Goal: Submit feedback/report problem: Provide input to the site owners about the experience or issues

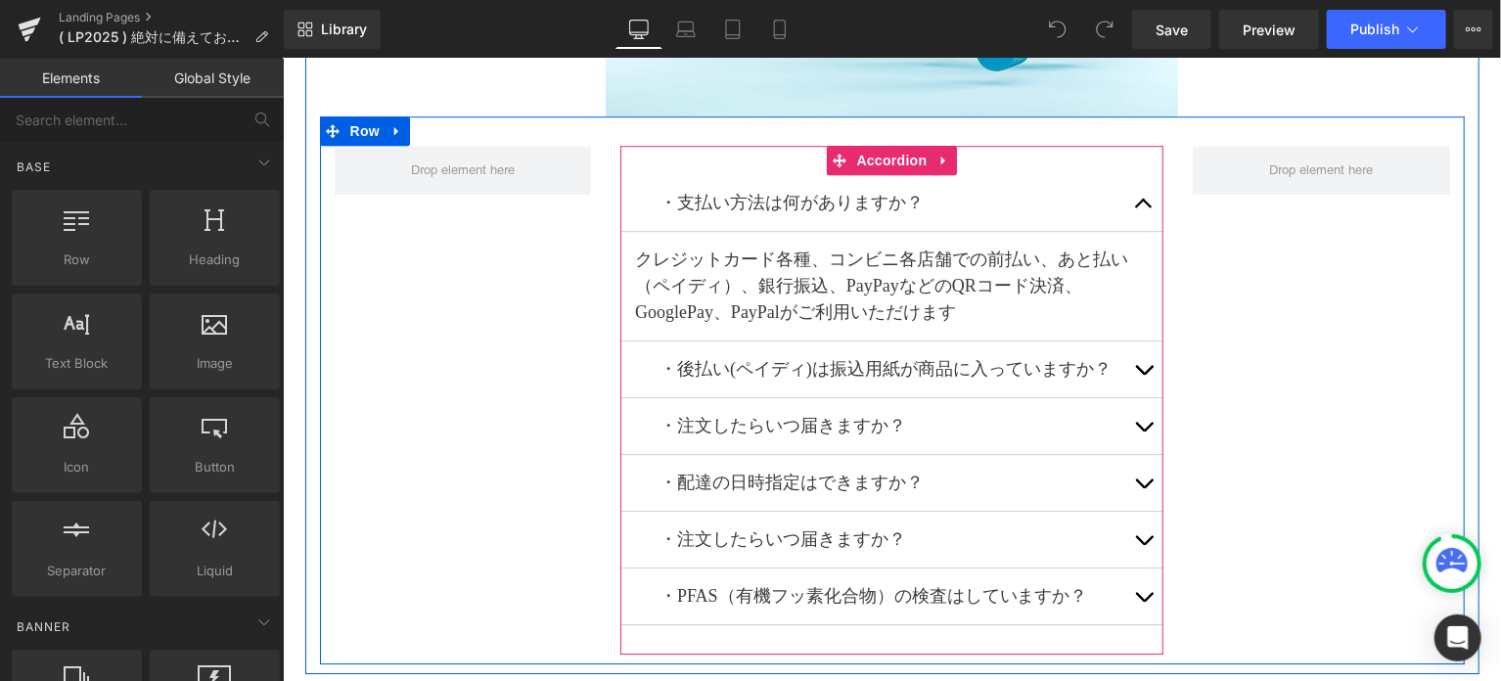
scroll to position [10437, 0]
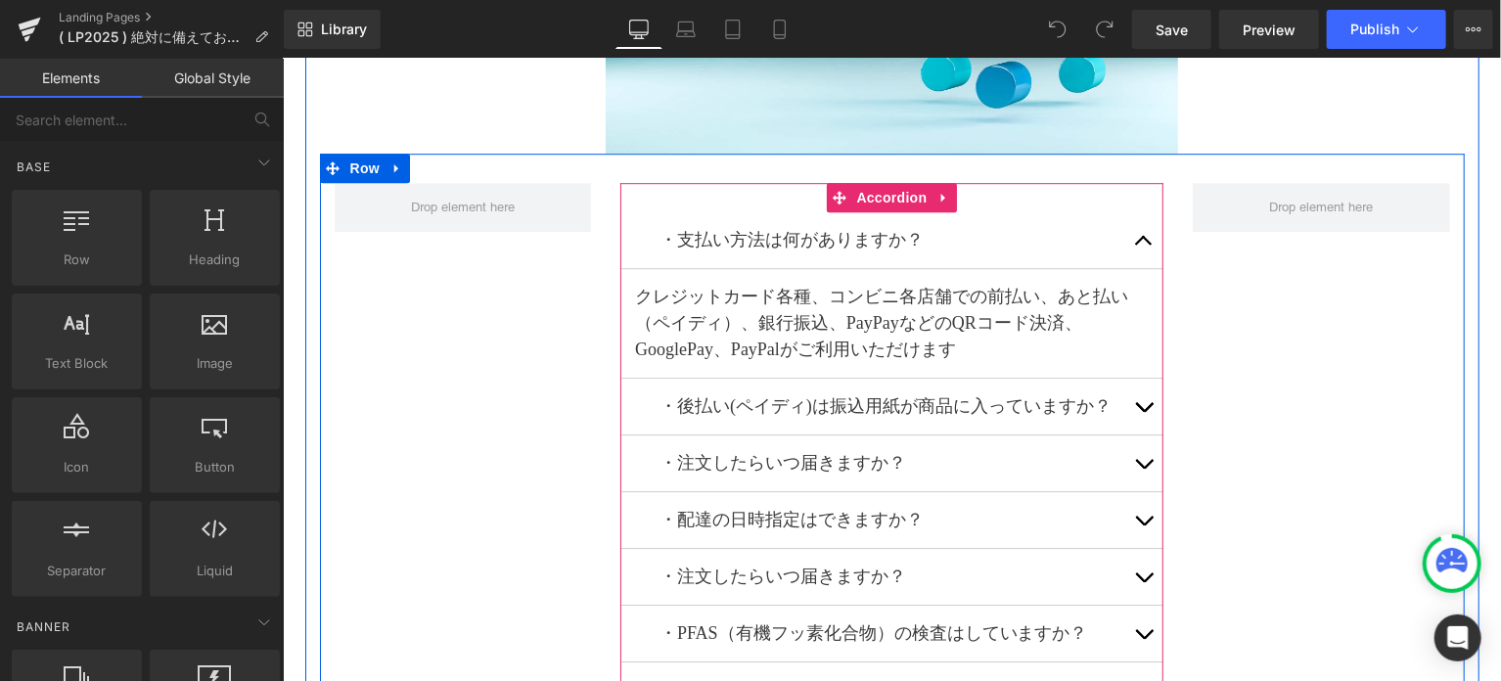
click at [1058, 290] on p "クレジットカード各種、コンビニ各店舗での前払い、あと払い（ペイディ）、銀行振込、PayPayなどのQRコード決済、GooglePay、PayPalがご利用いた…" at bounding box center [891, 322] width 514 height 79
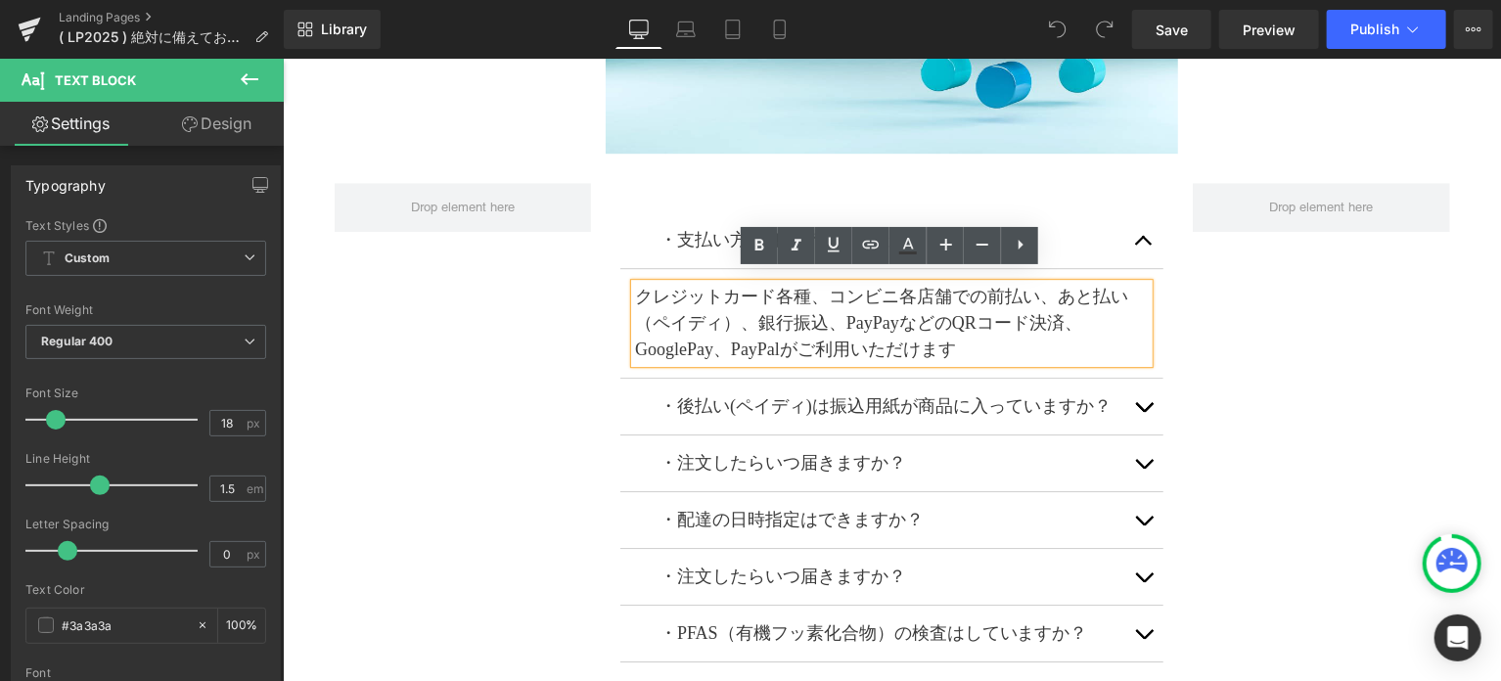
click at [1051, 290] on p "クレジットカード各種、コンビニ各店舗での前払い、あと払い（ペイディ）、銀行振込、PayPayなどのQRコード決済、GooglePay、PayPalがご利用いた…" at bounding box center [891, 322] width 514 height 79
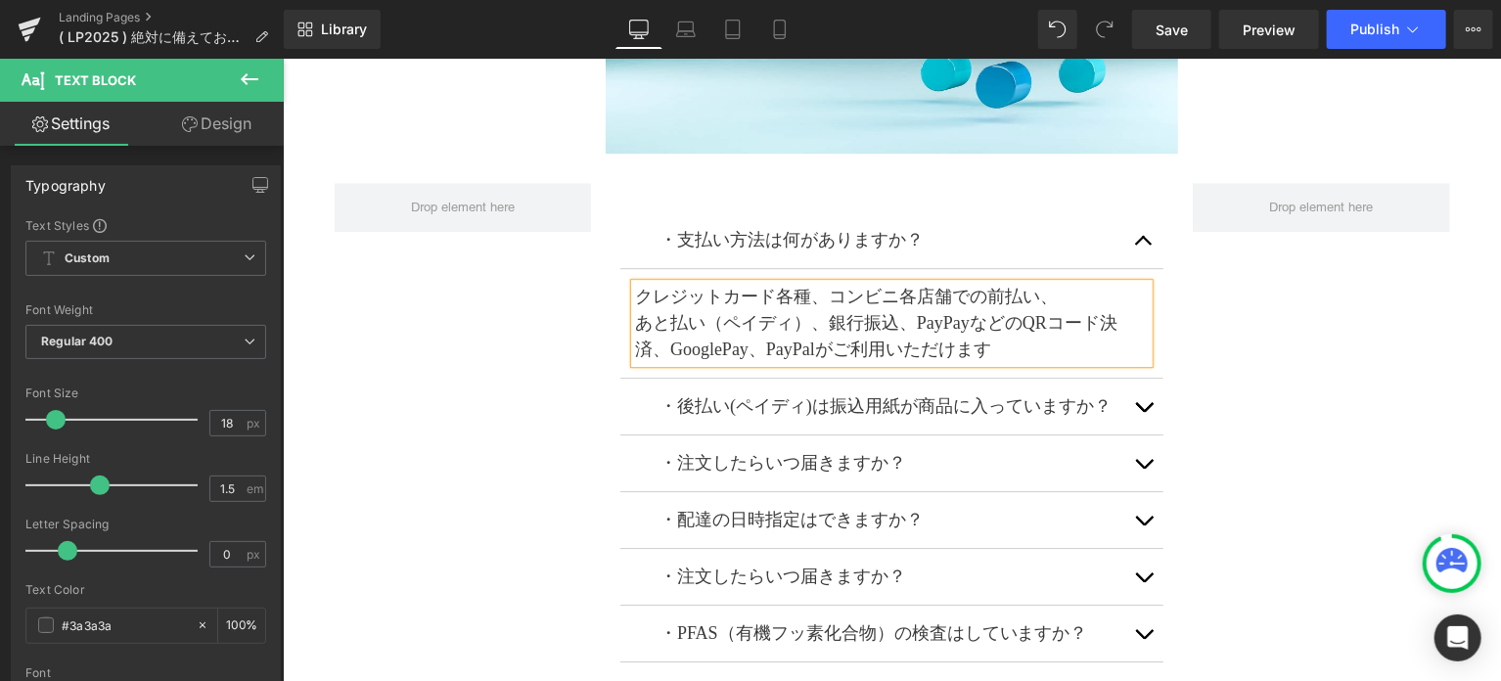
click at [1143, 245] on span "button" at bounding box center [1143, 245] width 0 height 0
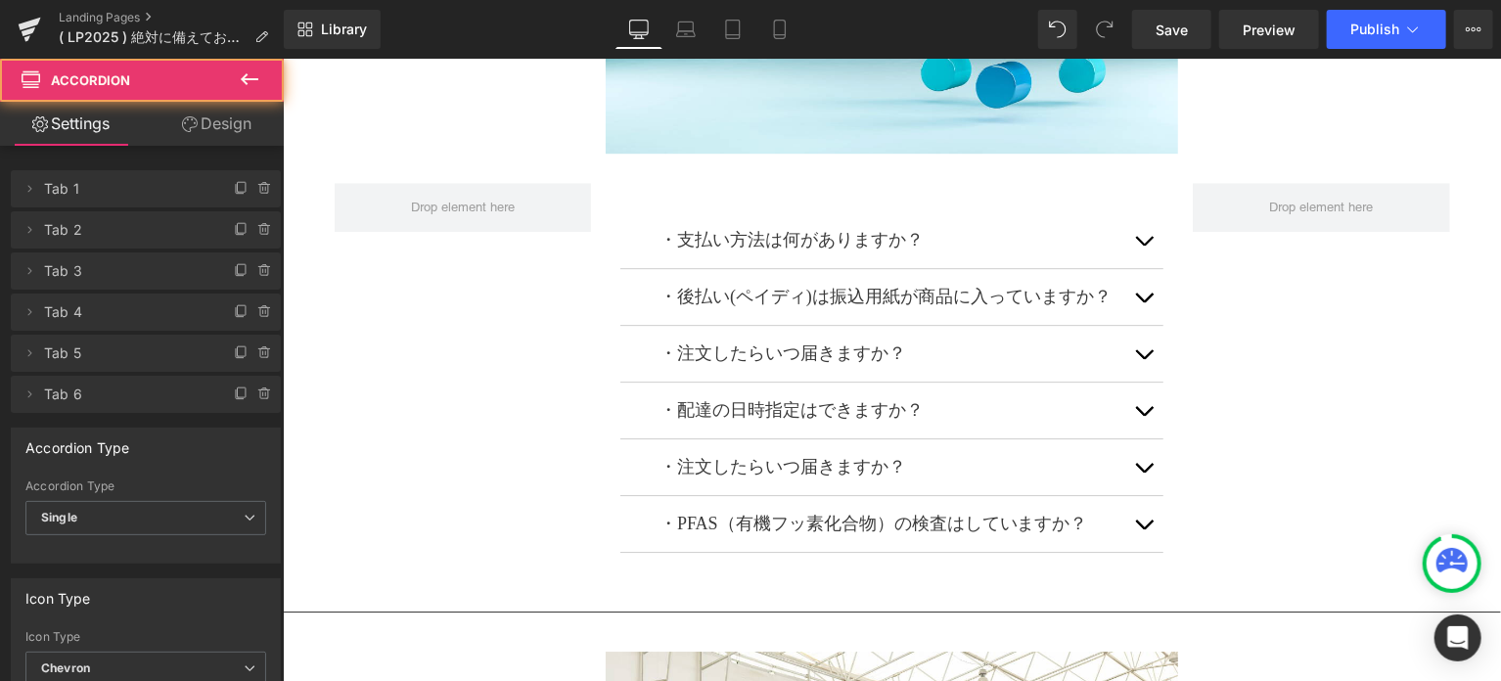
click at [1143, 301] on span "button" at bounding box center [1143, 301] width 0 height 0
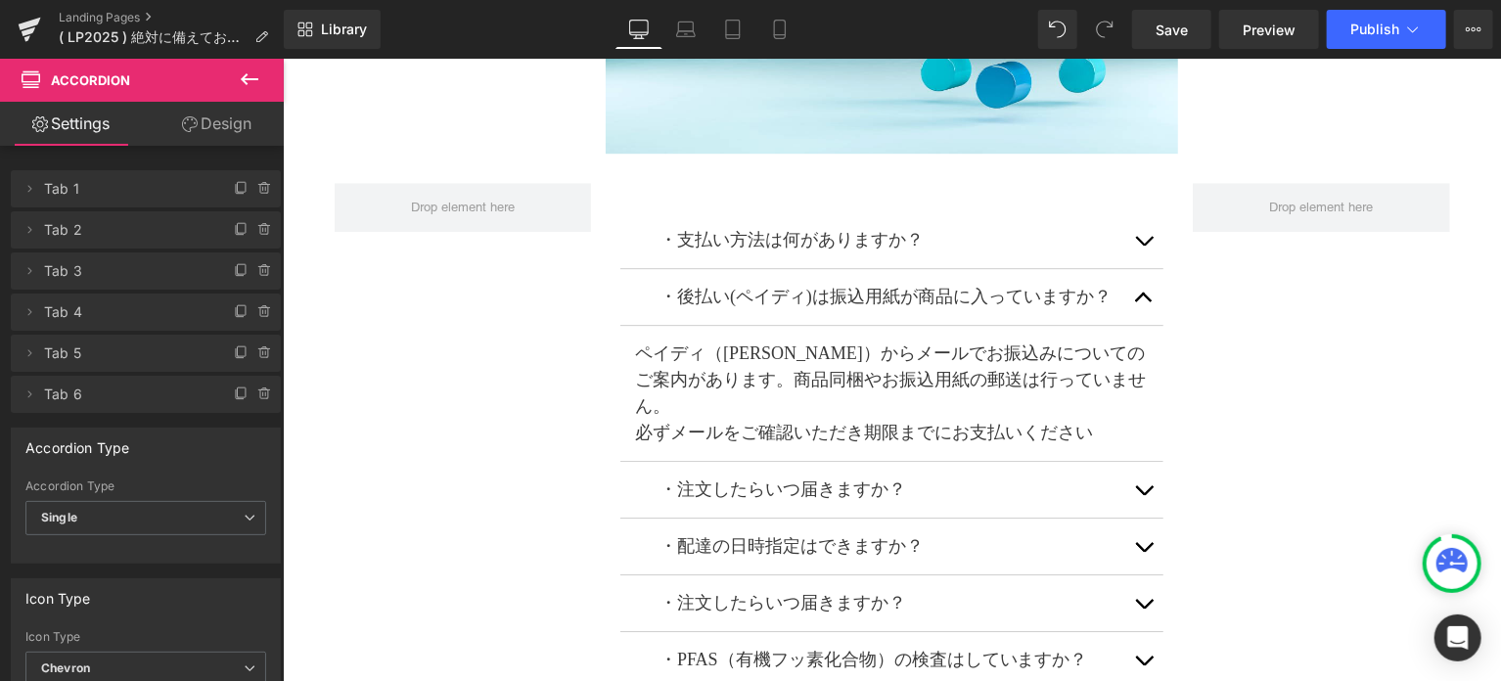
click at [1147, 283] on button "button" at bounding box center [1142, 296] width 39 height 56
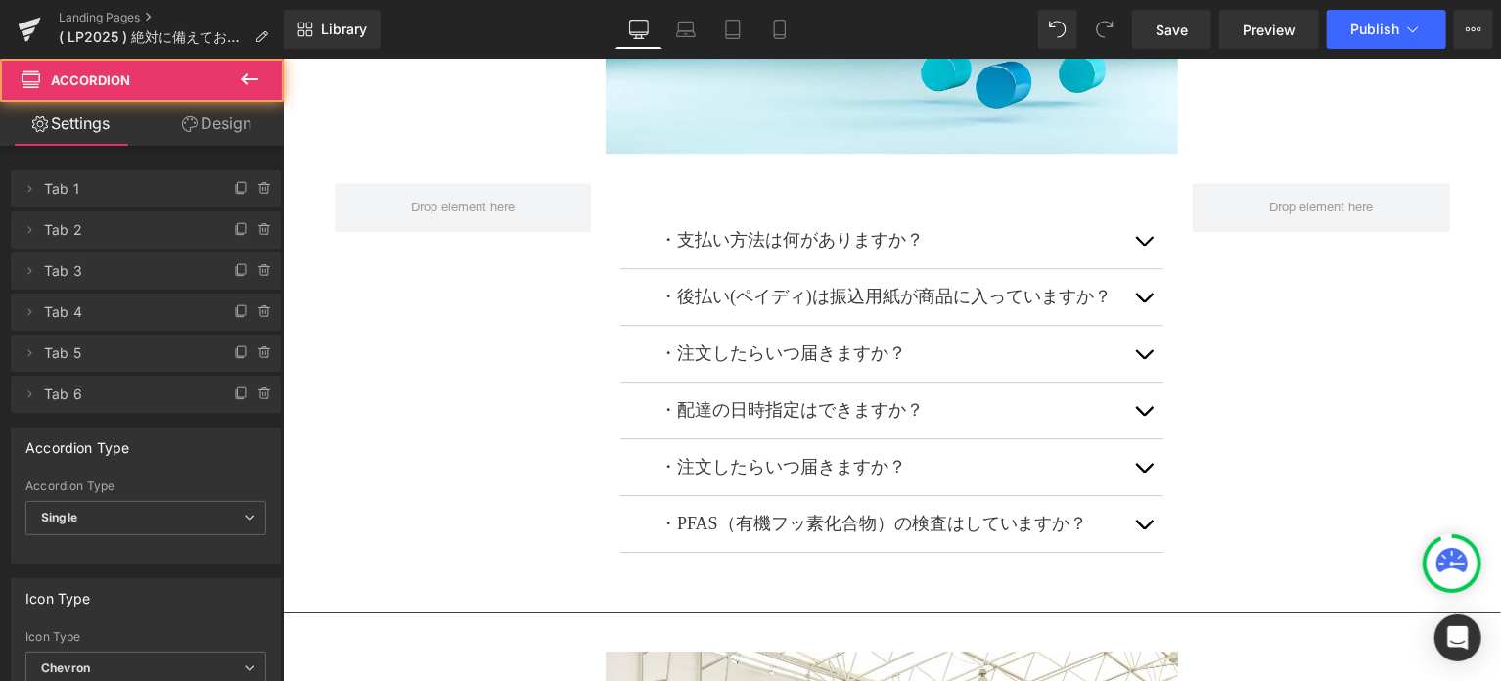
click at [1137, 277] on button "button" at bounding box center [1142, 296] width 39 height 56
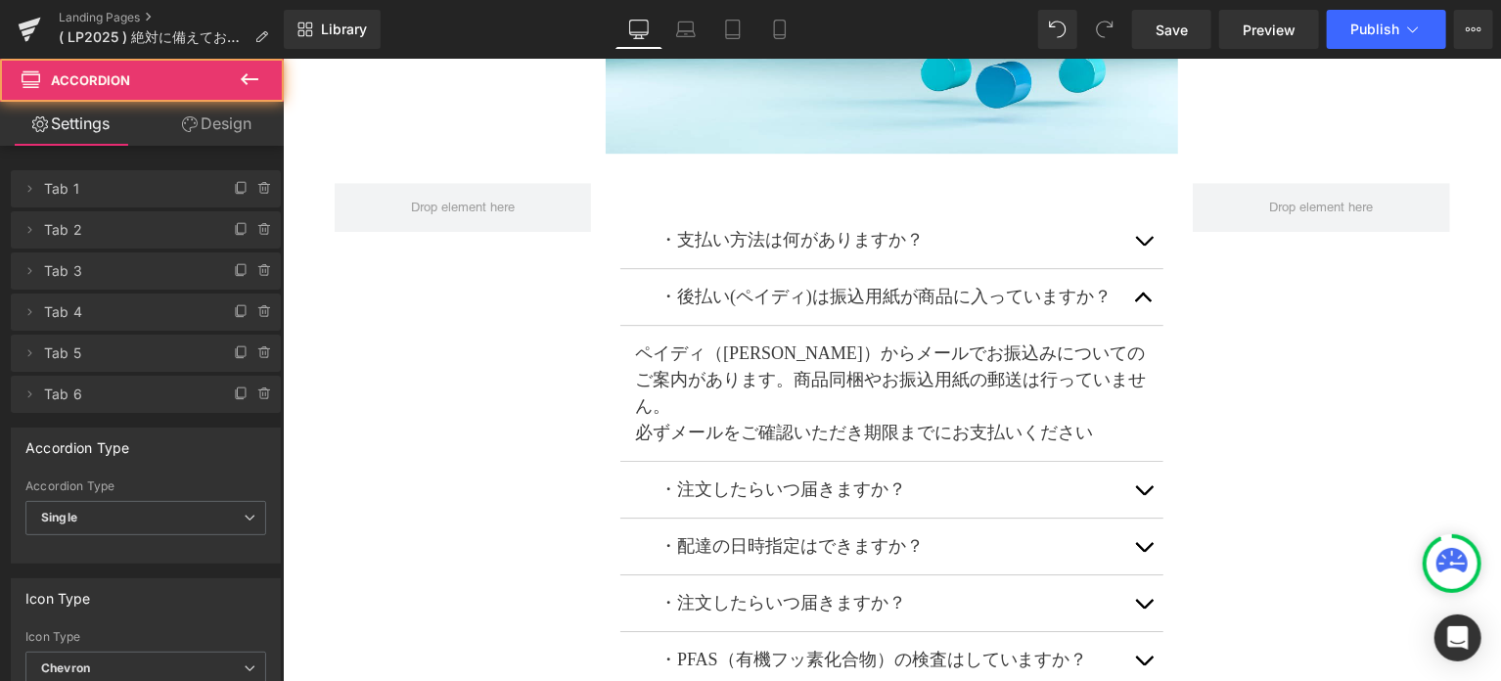
click at [1143, 301] on span "button" at bounding box center [1143, 301] width 0 height 0
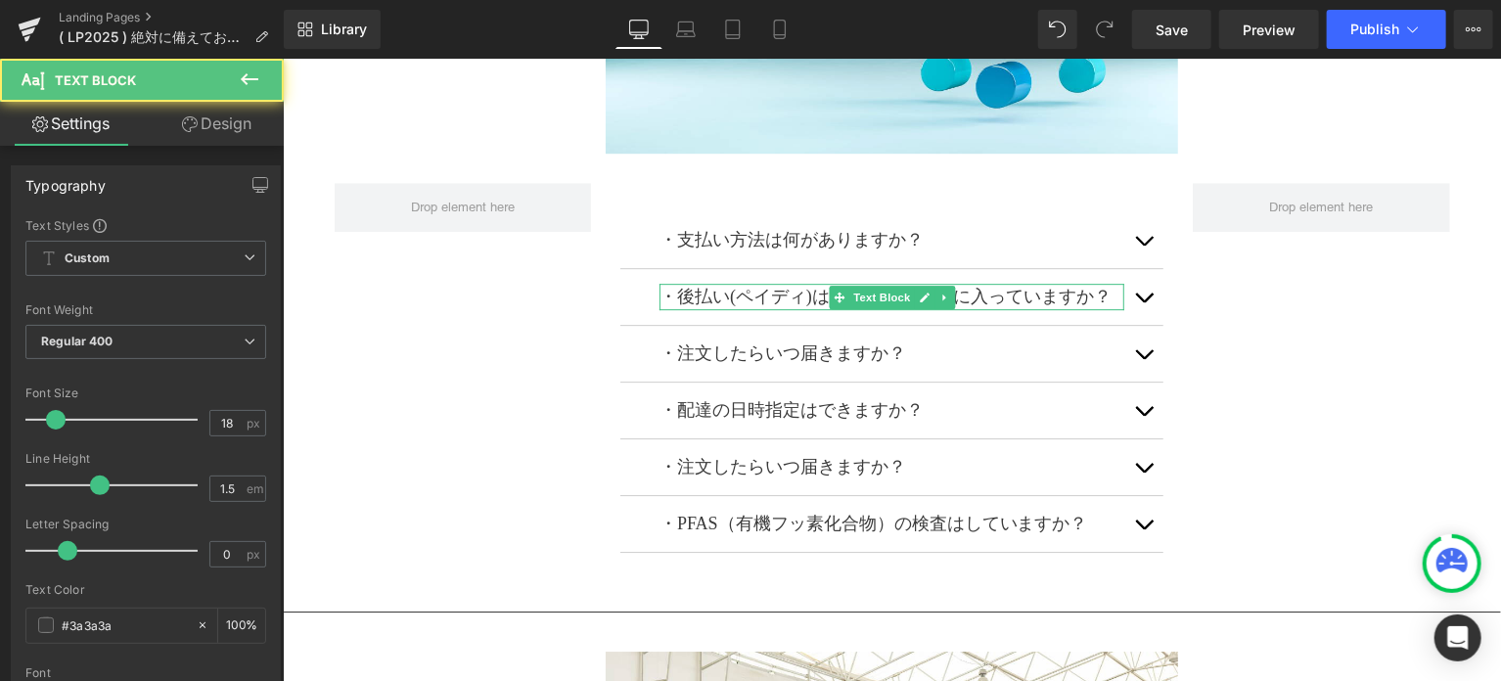
click at [810, 283] on p "・後払い(ペイディ)は振込用紙が商品に入っていますか？" at bounding box center [891, 296] width 465 height 26
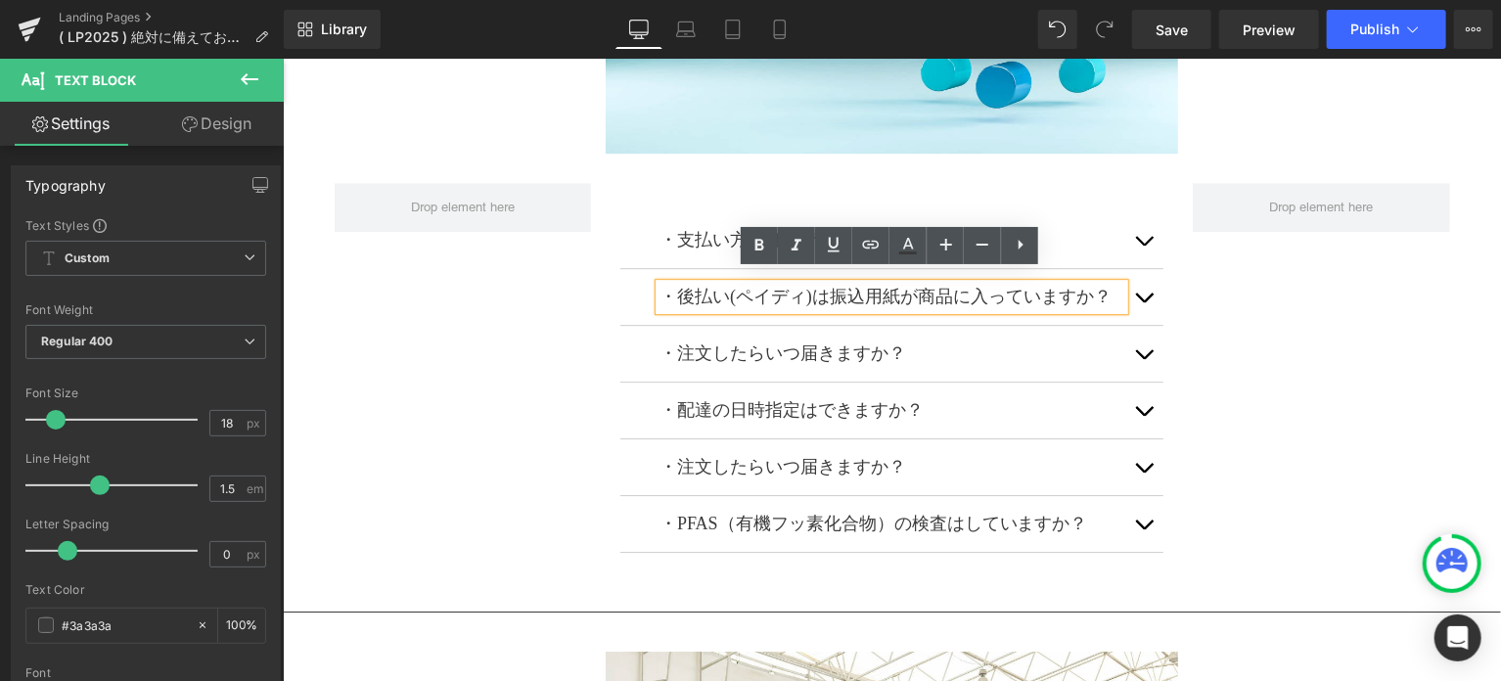
click at [821, 283] on p "・後払い(ペイディ)は振込用紙が商品に入っていますか？" at bounding box center [891, 296] width 465 height 26
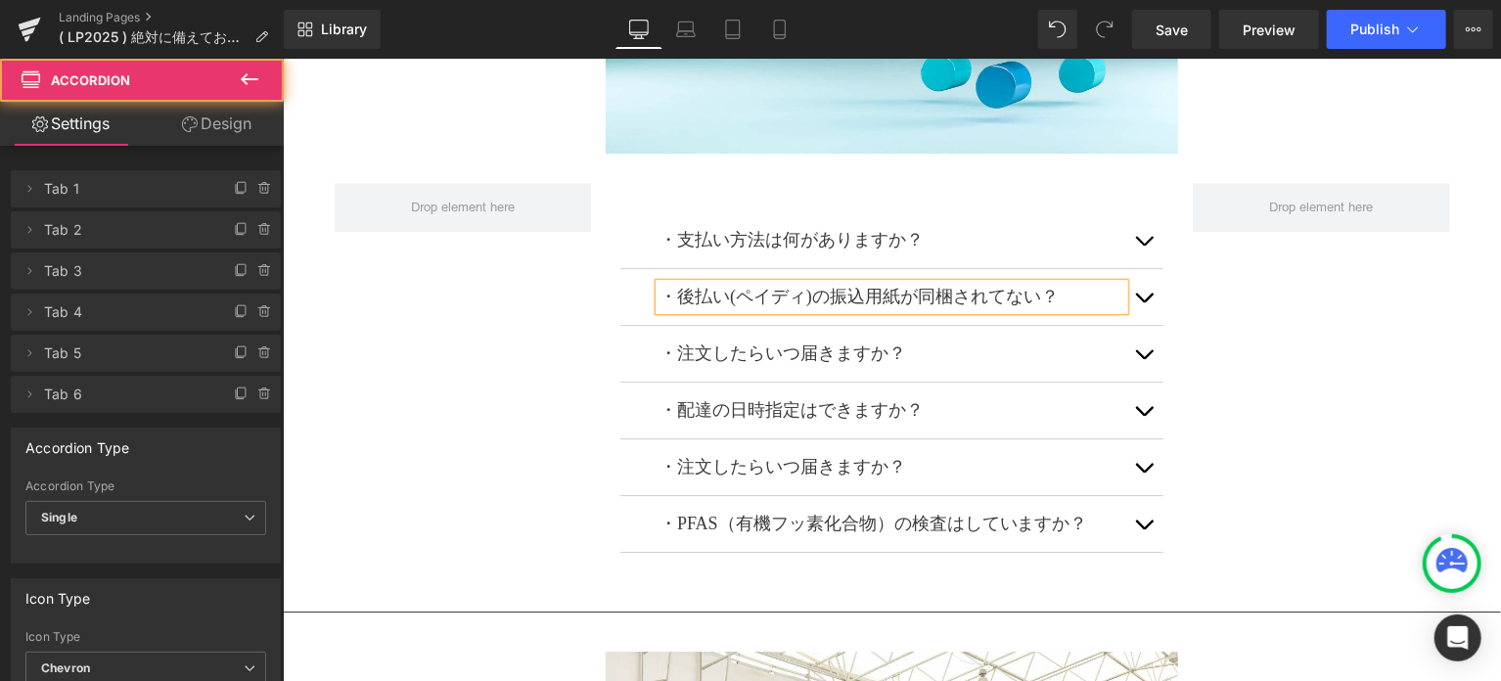
click at [1143, 301] on span "button" at bounding box center [1143, 301] width 0 height 0
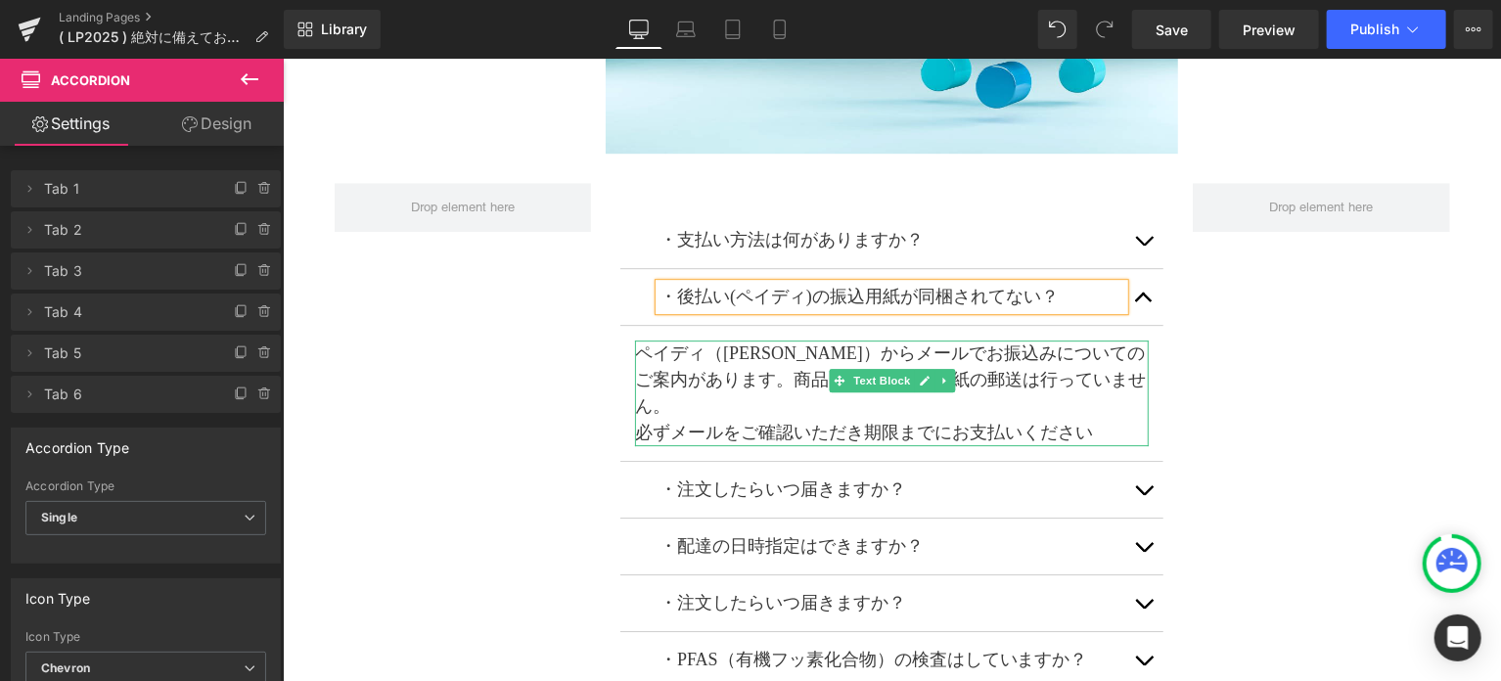
click at [637, 340] on p "ペイディ（[PERSON_NAME]）からメールでお振込みについてのご案内があります。商品同梱やお振込用紙の郵送は行っていません。" at bounding box center [891, 379] width 514 height 79
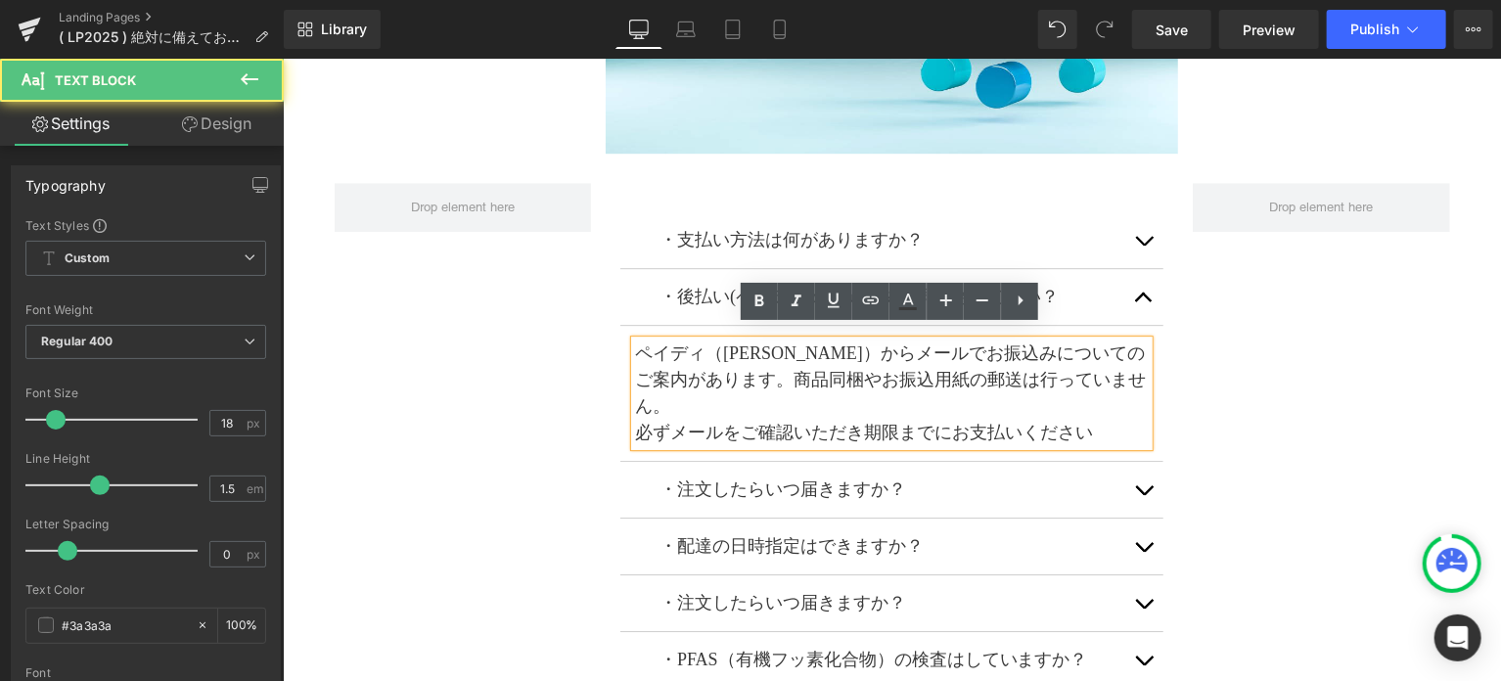
click at [637, 341] on p "ペイディ（[PERSON_NAME]）からメールでお振込みについてのご案内があります。商品同梱やお振込用紙の郵送は行っていません。" at bounding box center [891, 379] width 514 height 79
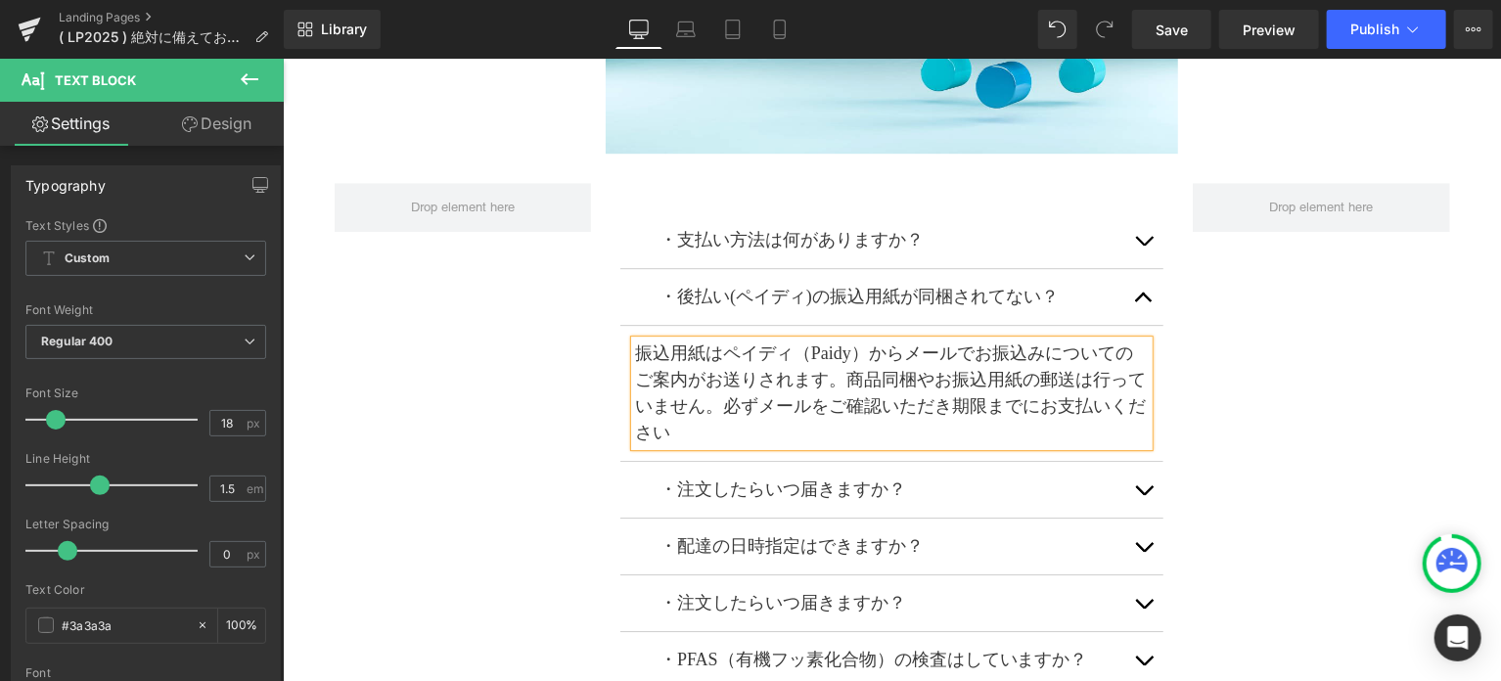
click at [1143, 287] on button "button" at bounding box center [1142, 296] width 39 height 56
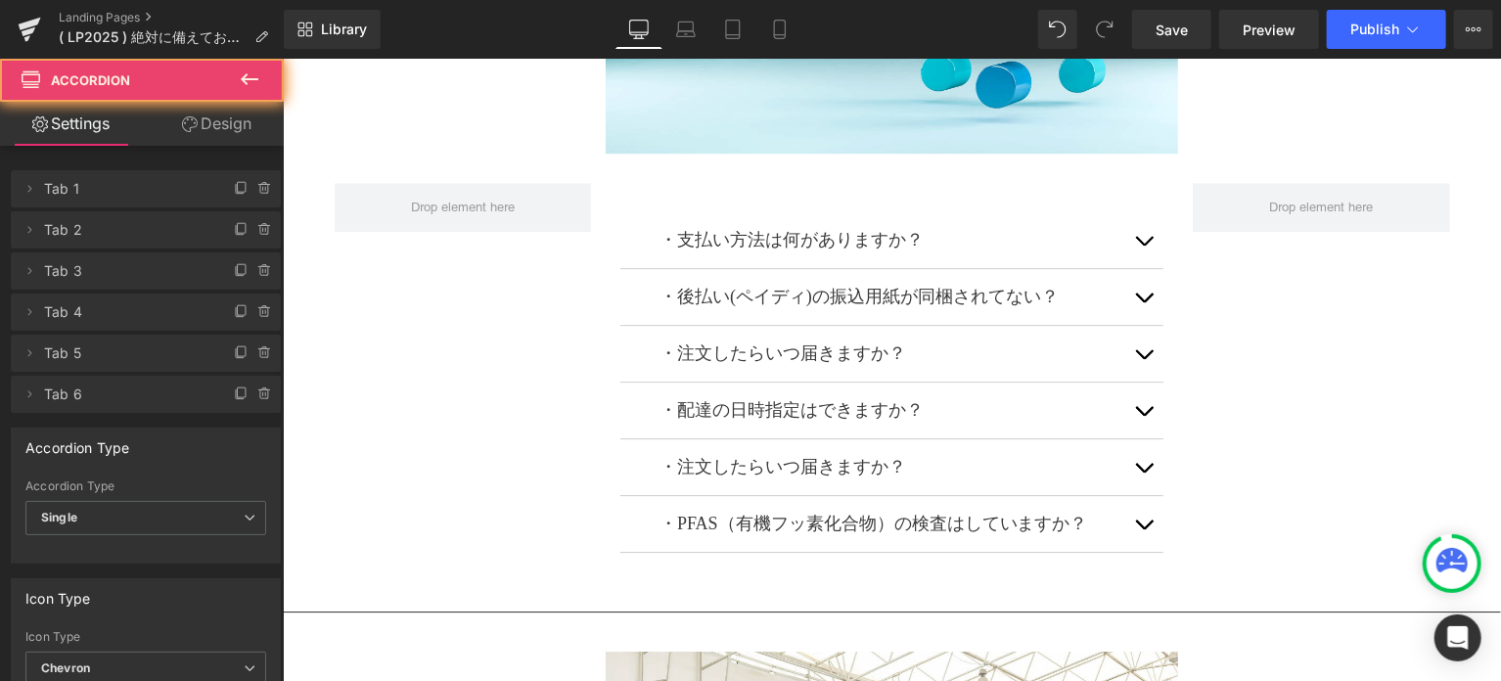
click at [1143, 358] on span "button" at bounding box center [1143, 358] width 0 height 0
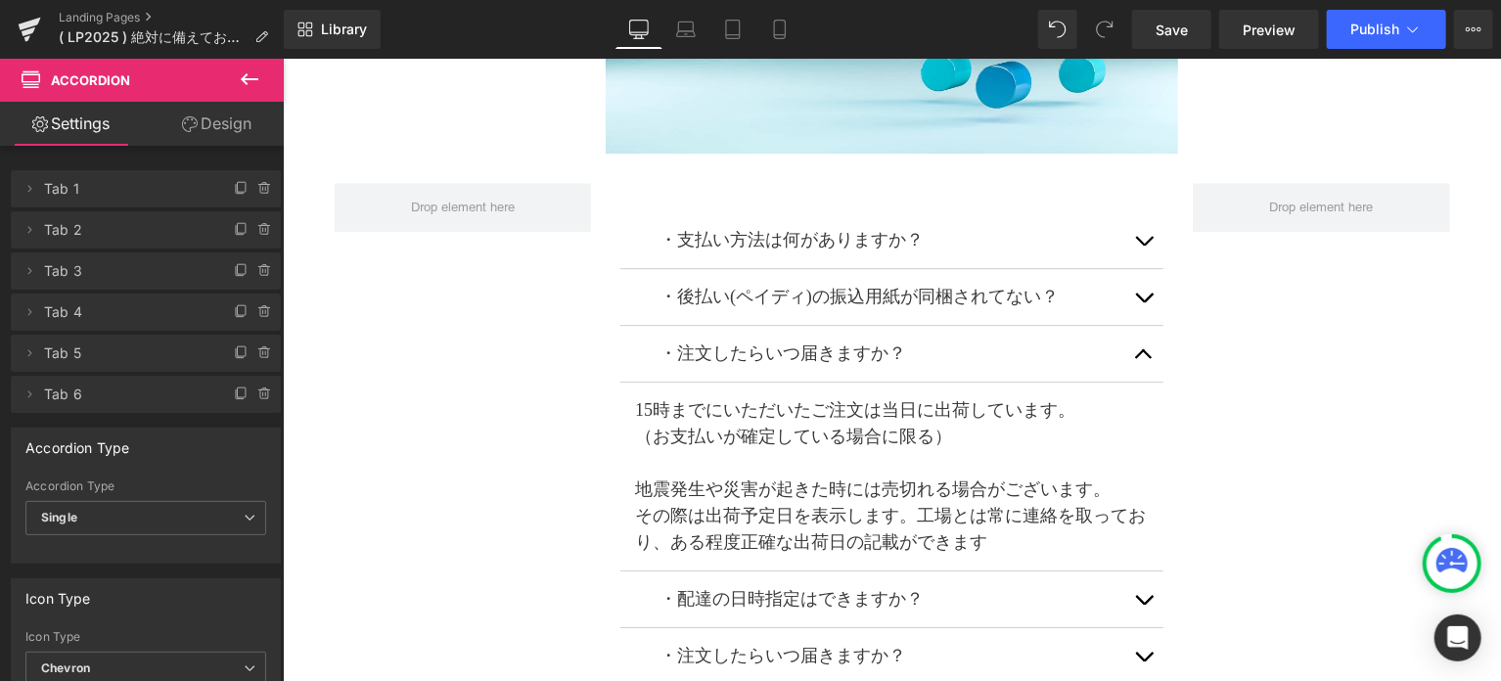
click at [1129, 335] on button "button" at bounding box center [1142, 353] width 39 height 56
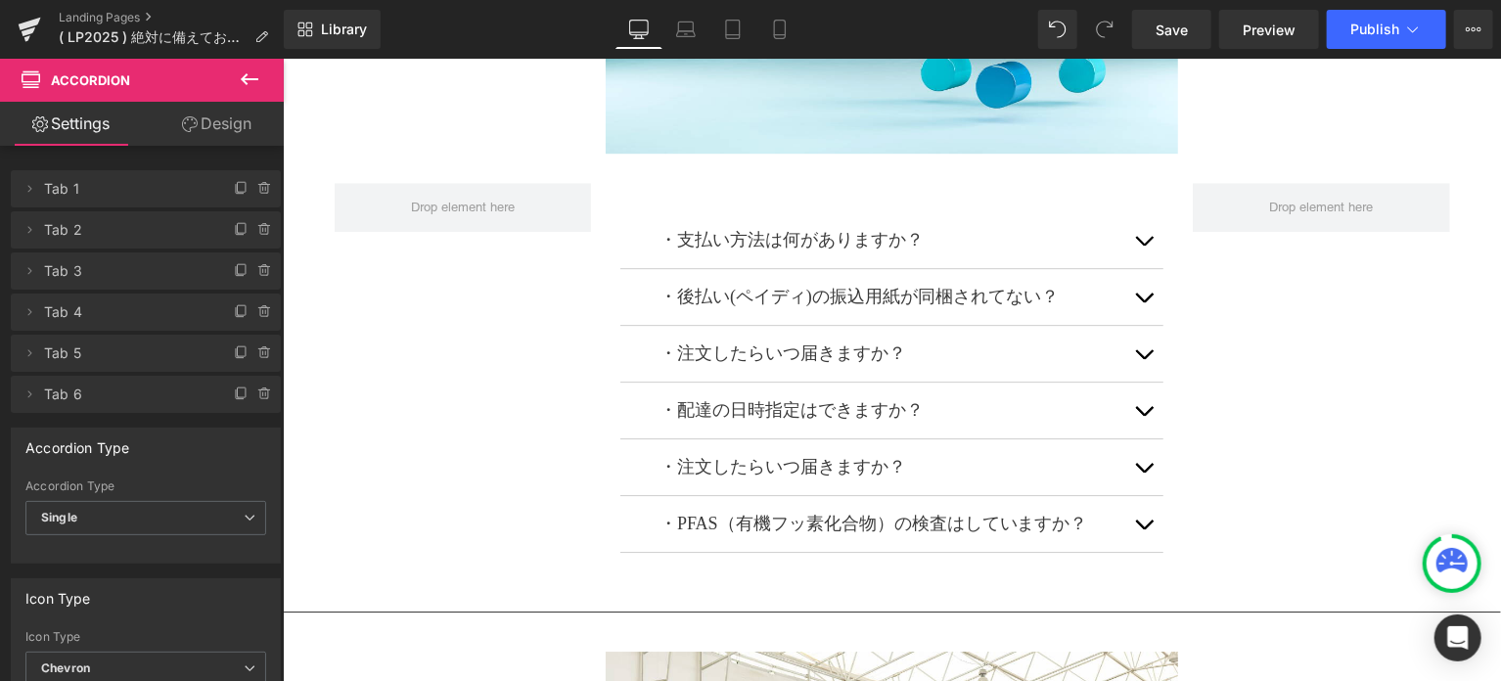
click at [1135, 341] on button "button" at bounding box center [1142, 353] width 39 height 56
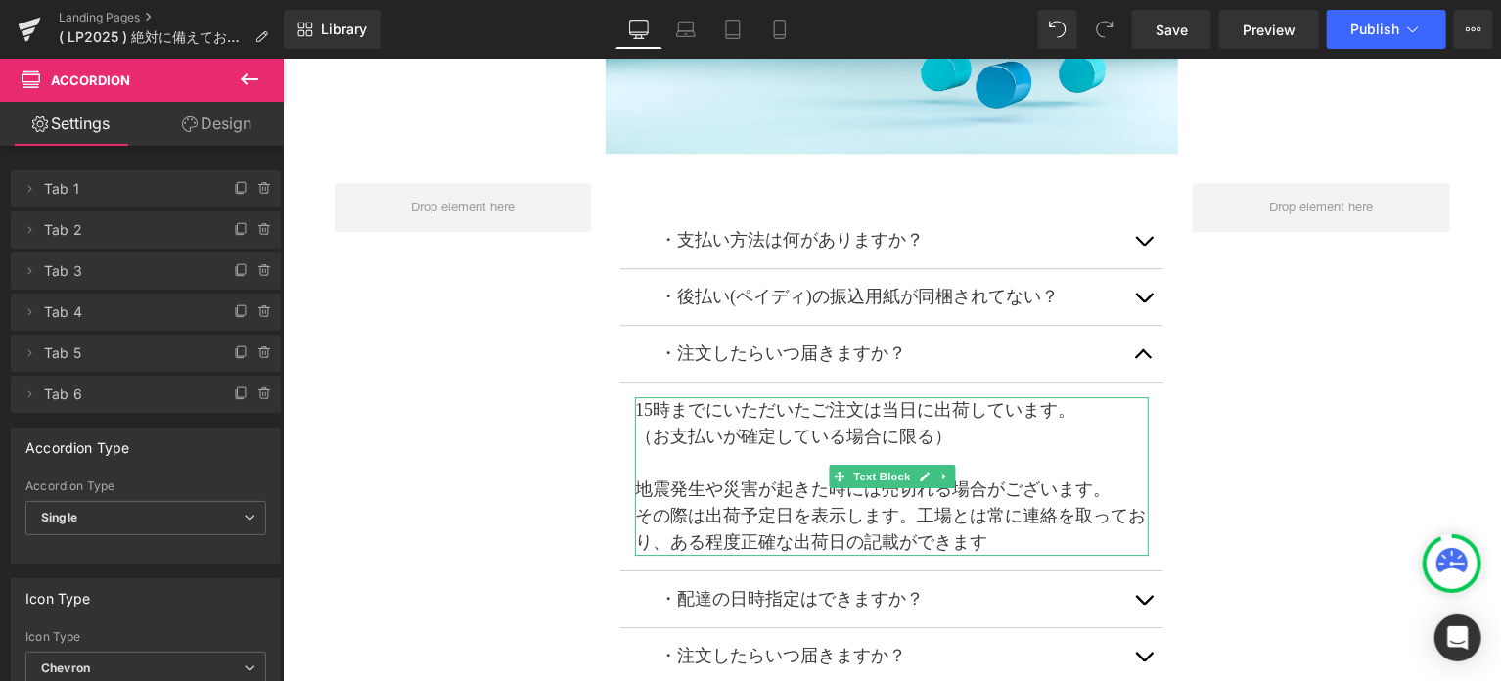
click at [1001, 534] on p "その際は出荷予定日を表示します。 工場とは常に連絡を取っており、 ある程度正確な出荷日の記載ができます" at bounding box center [891, 528] width 514 height 53
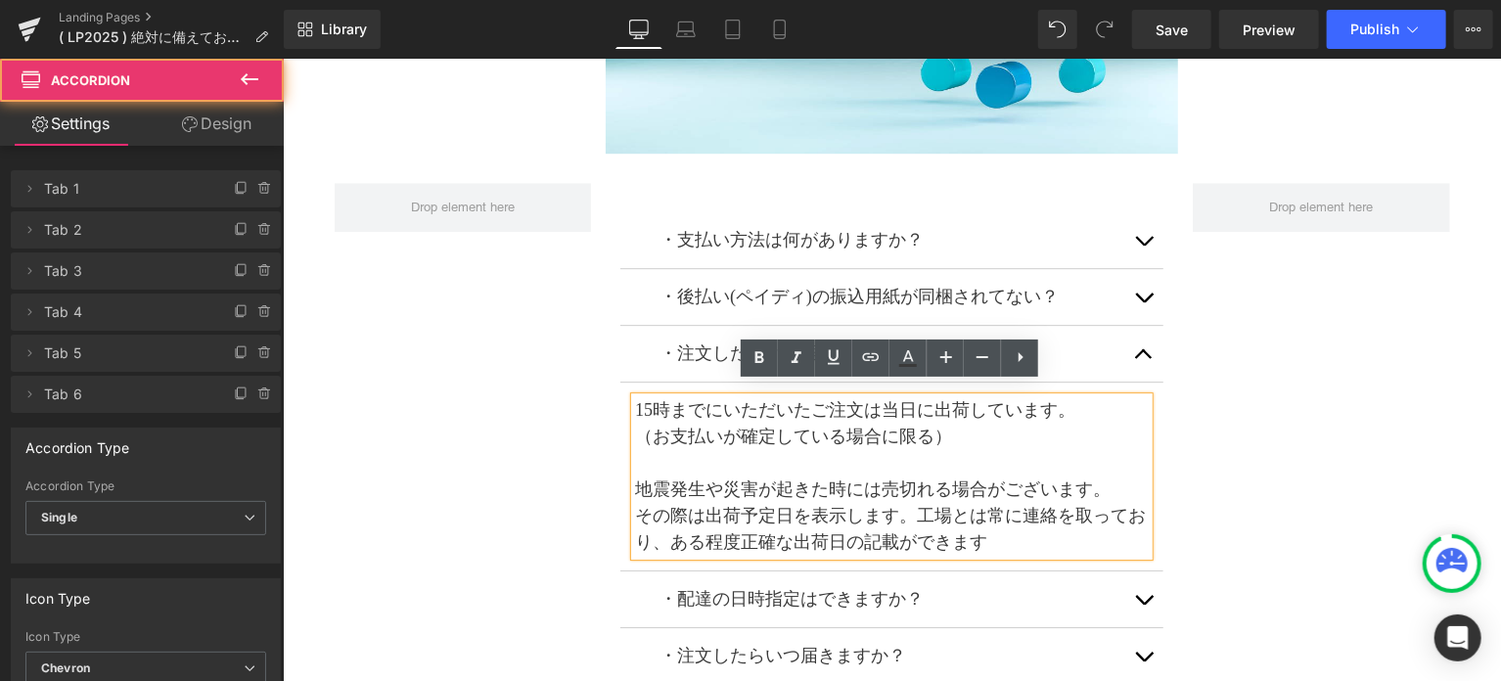
click at [1141, 344] on button "button" at bounding box center [1142, 353] width 39 height 56
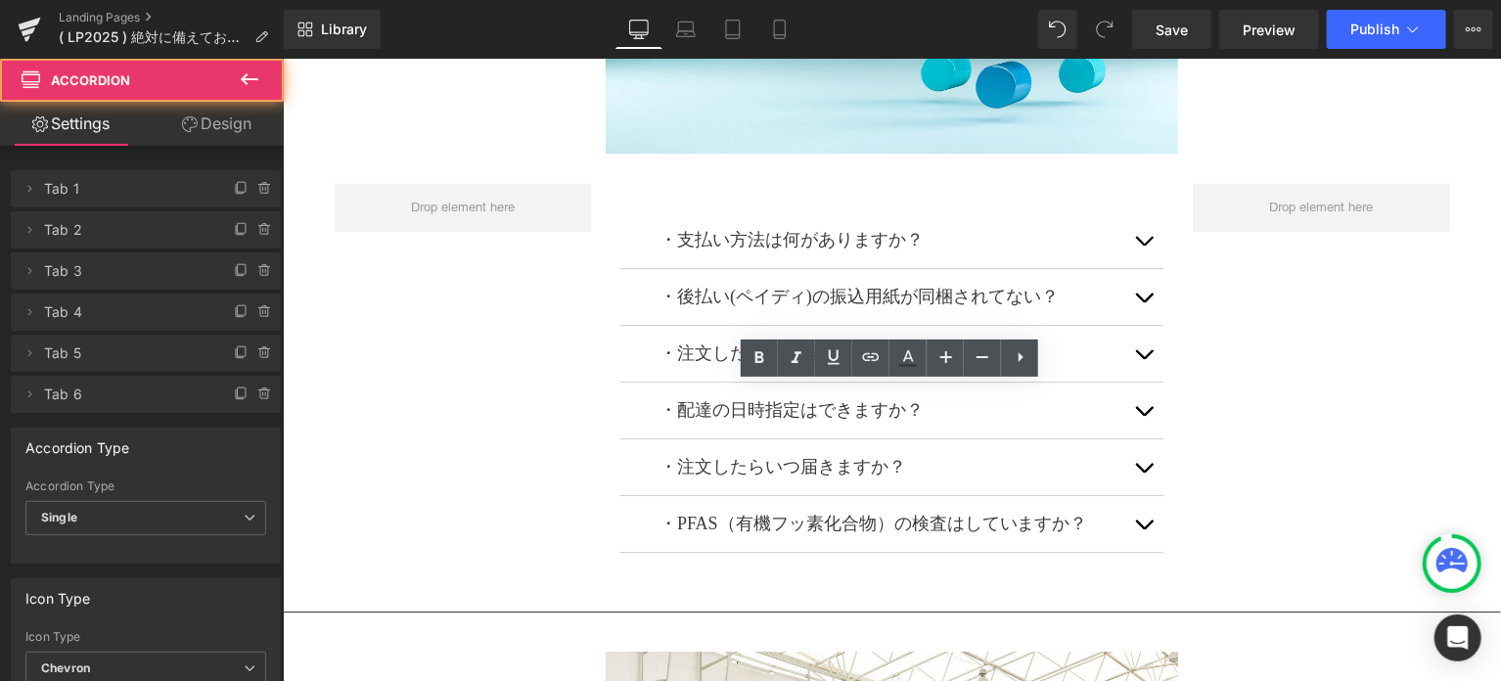
click at [1143, 415] on span "button" at bounding box center [1143, 415] width 0 height 0
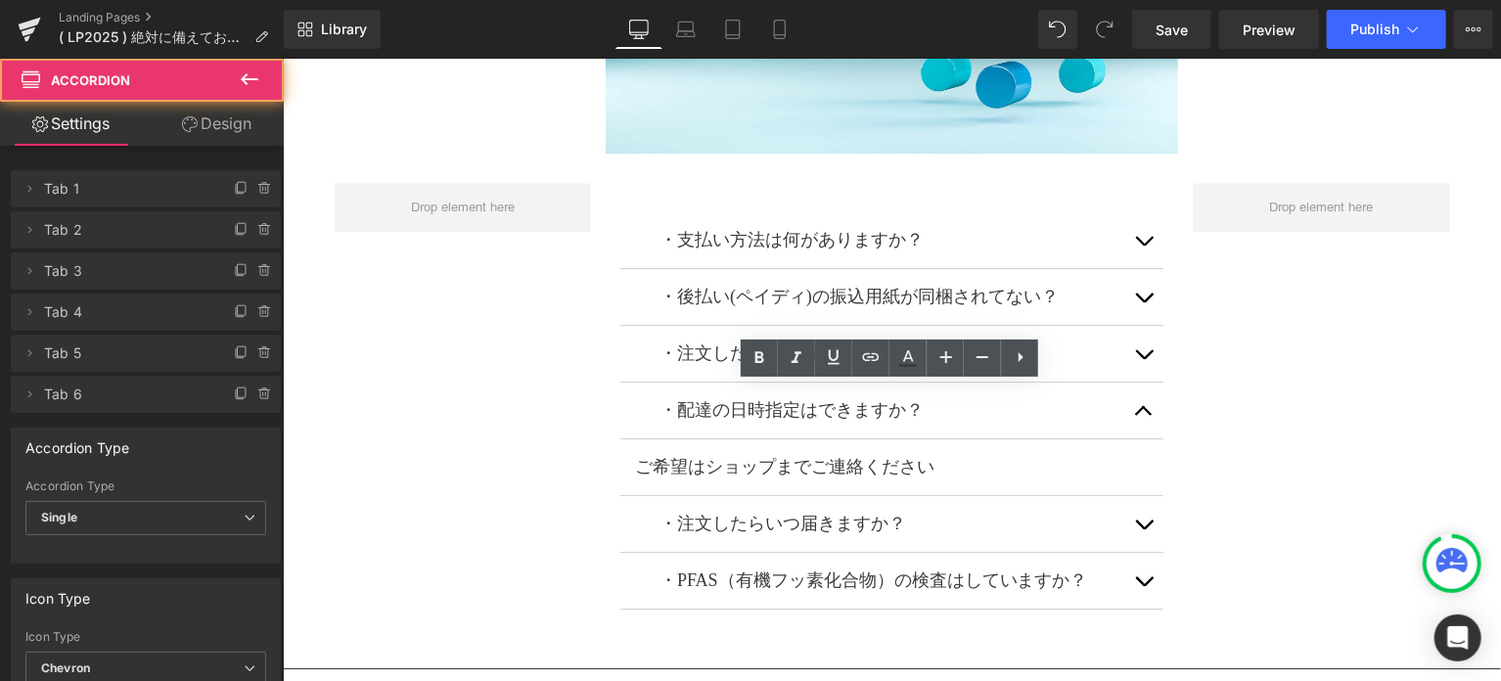
click at [1140, 401] on button "button" at bounding box center [1142, 410] width 39 height 56
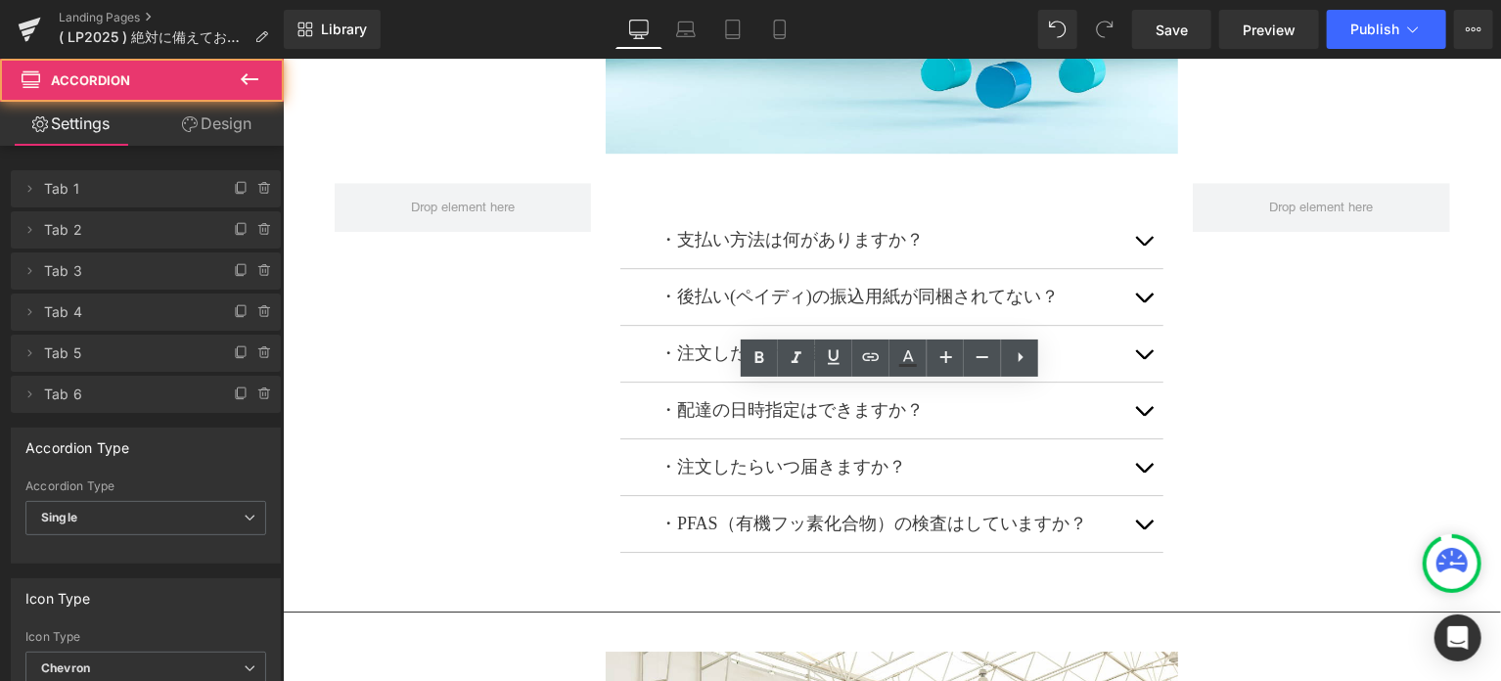
click at [1140, 462] on button "button" at bounding box center [1142, 466] width 39 height 56
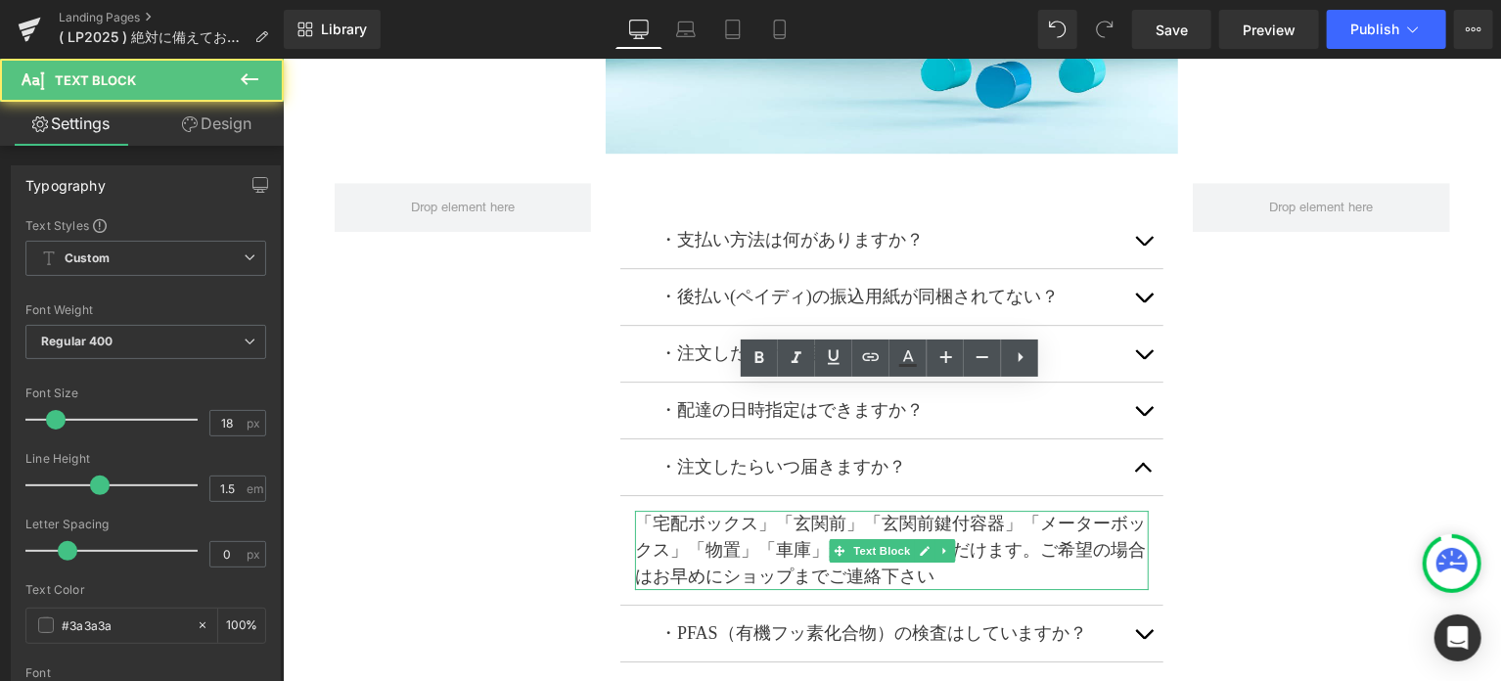
click at [774, 515] on p "「宅配ボックス」「玄関前」「玄関前鍵付容器」「メーターボックス」「物置」「車庫」からご選択いただけます。ご希望の場合はお早めにショップまでご連絡下さい" at bounding box center [891, 549] width 514 height 79
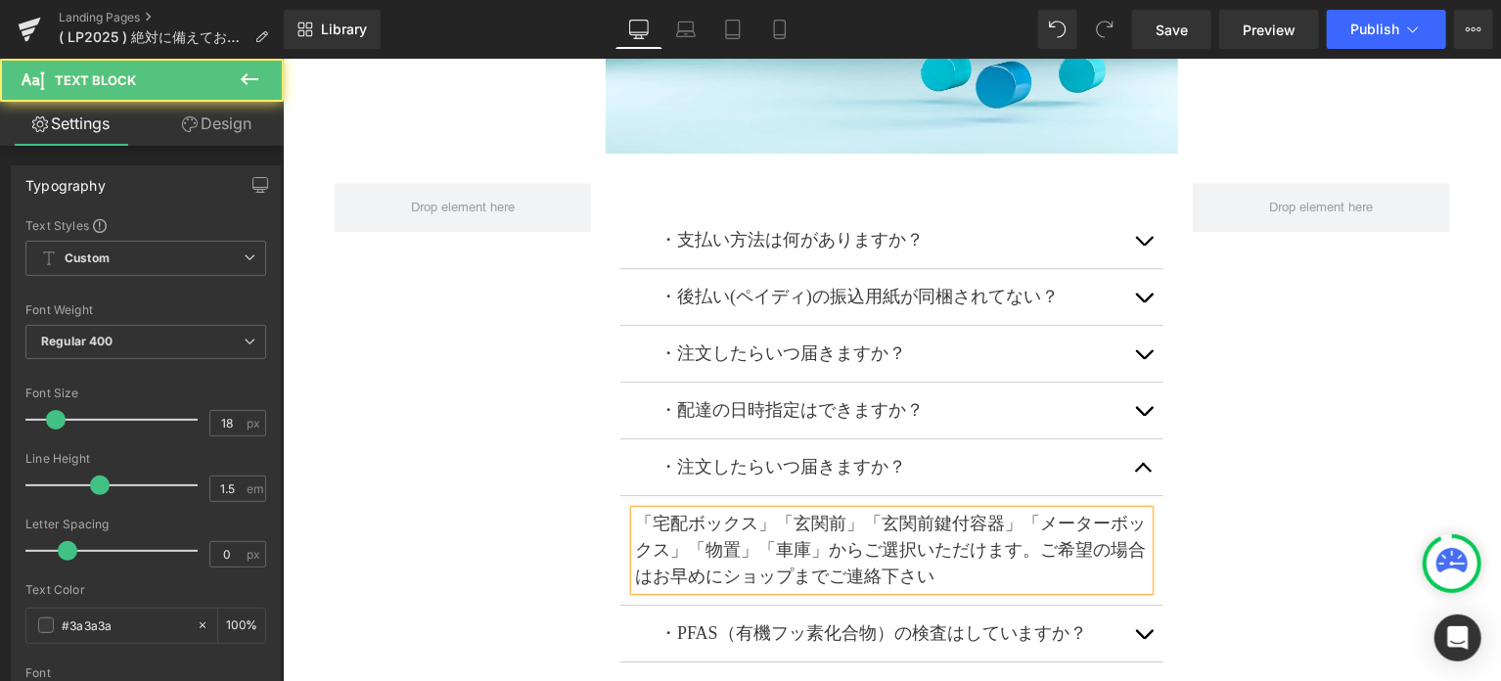
click at [766, 510] on p "「宅配ボックス」「玄関前」「玄関前鍵付容器」「メーターボックス」「物置」「車庫」からご選択いただけます。ご希望の場合はお早めにショップまでご連絡下さい" at bounding box center [891, 549] width 514 height 79
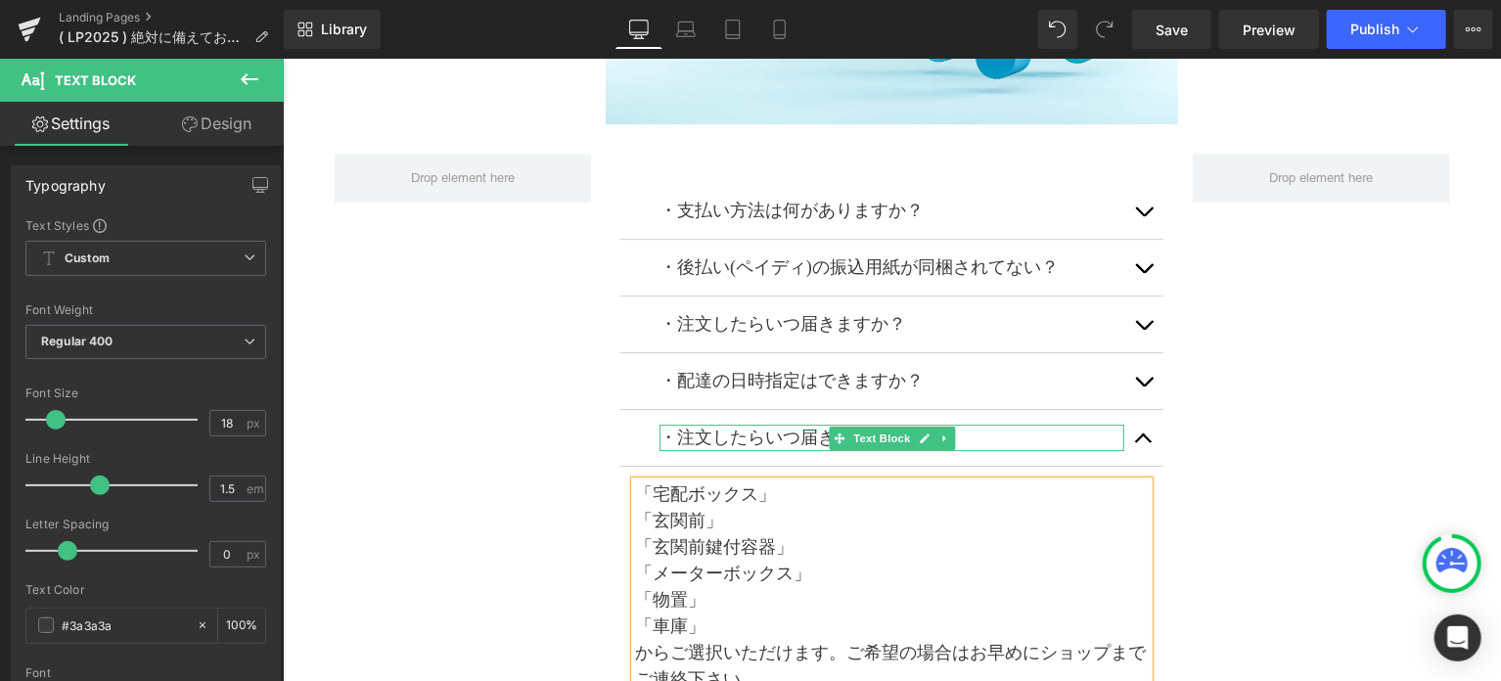
scroll to position [10602, 0]
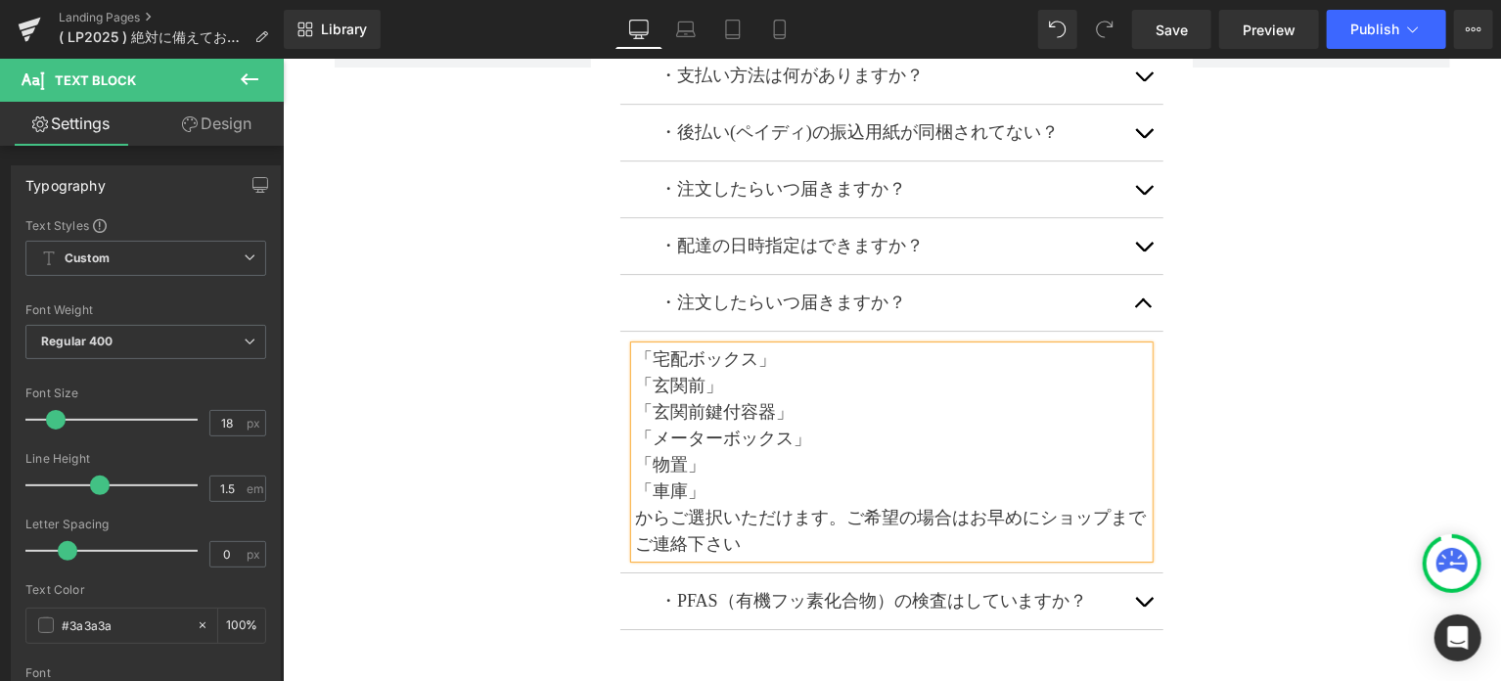
click at [835, 506] on p "からご選択いただけます。ご希望の場合はお早めにショップまでご連絡下さい" at bounding box center [891, 530] width 514 height 53
click at [1137, 294] on button "button" at bounding box center [1142, 302] width 39 height 56
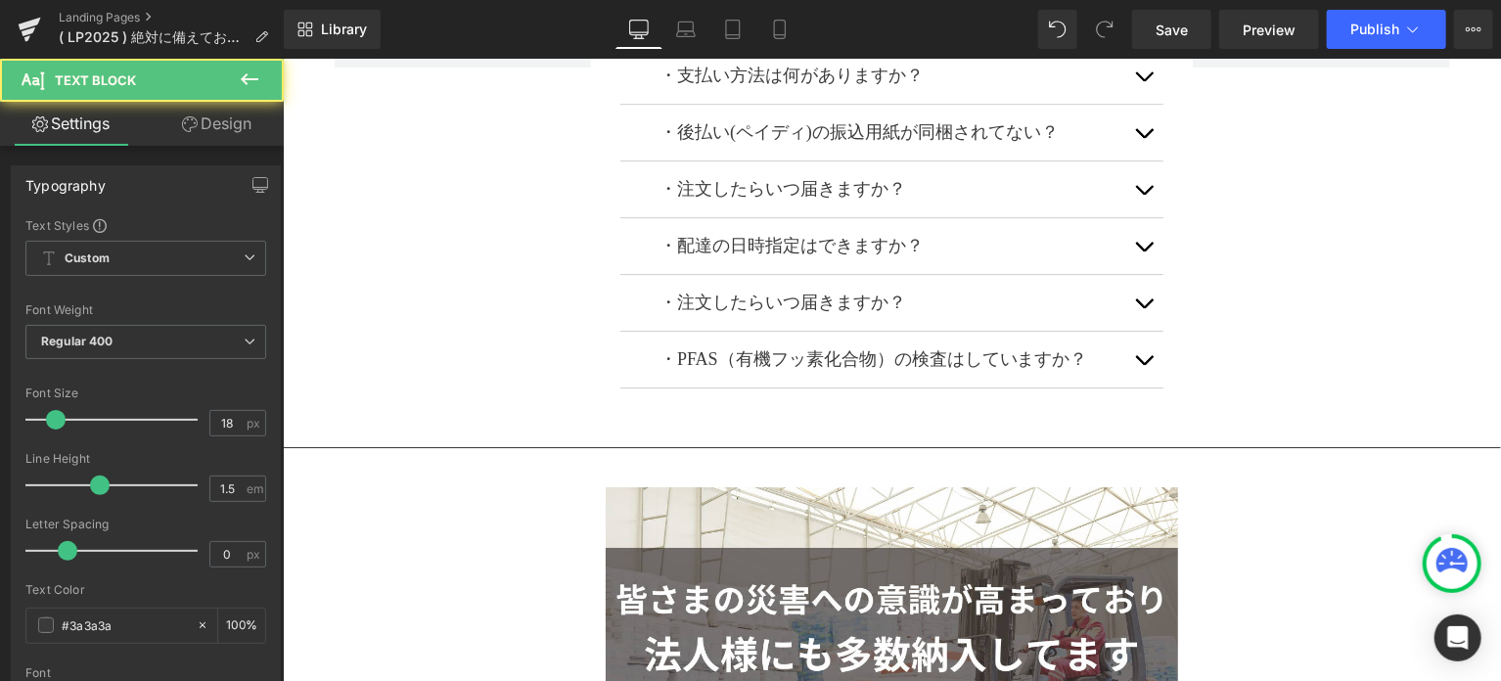
click at [1091, 243] on div "・配達の日時指定はできますか？ Text Block" at bounding box center [891, 245] width 465 height 26
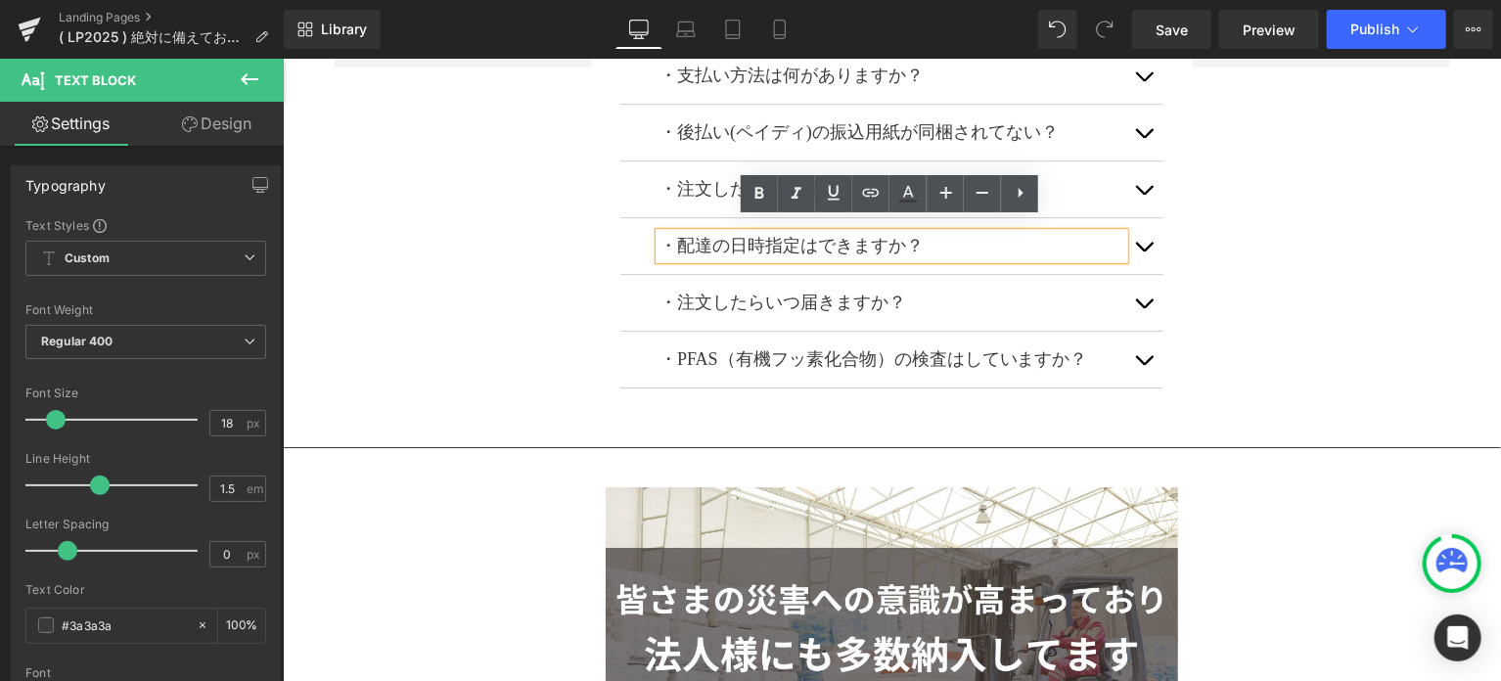
click at [1143, 237] on button "button" at bounding box center [1142, 245] width 39 height 56
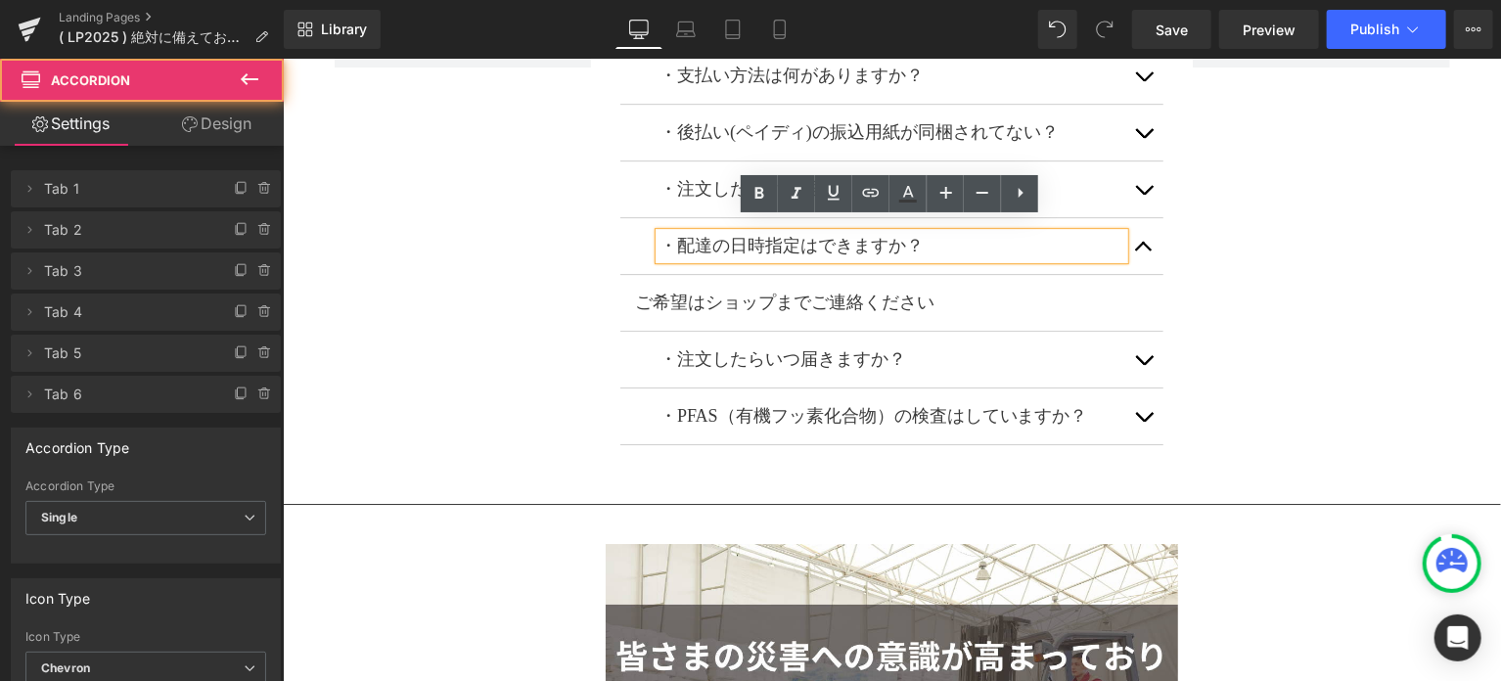
click at [1143, 237] on button "button" at bounding box center [1142, 245] width 39 height 56
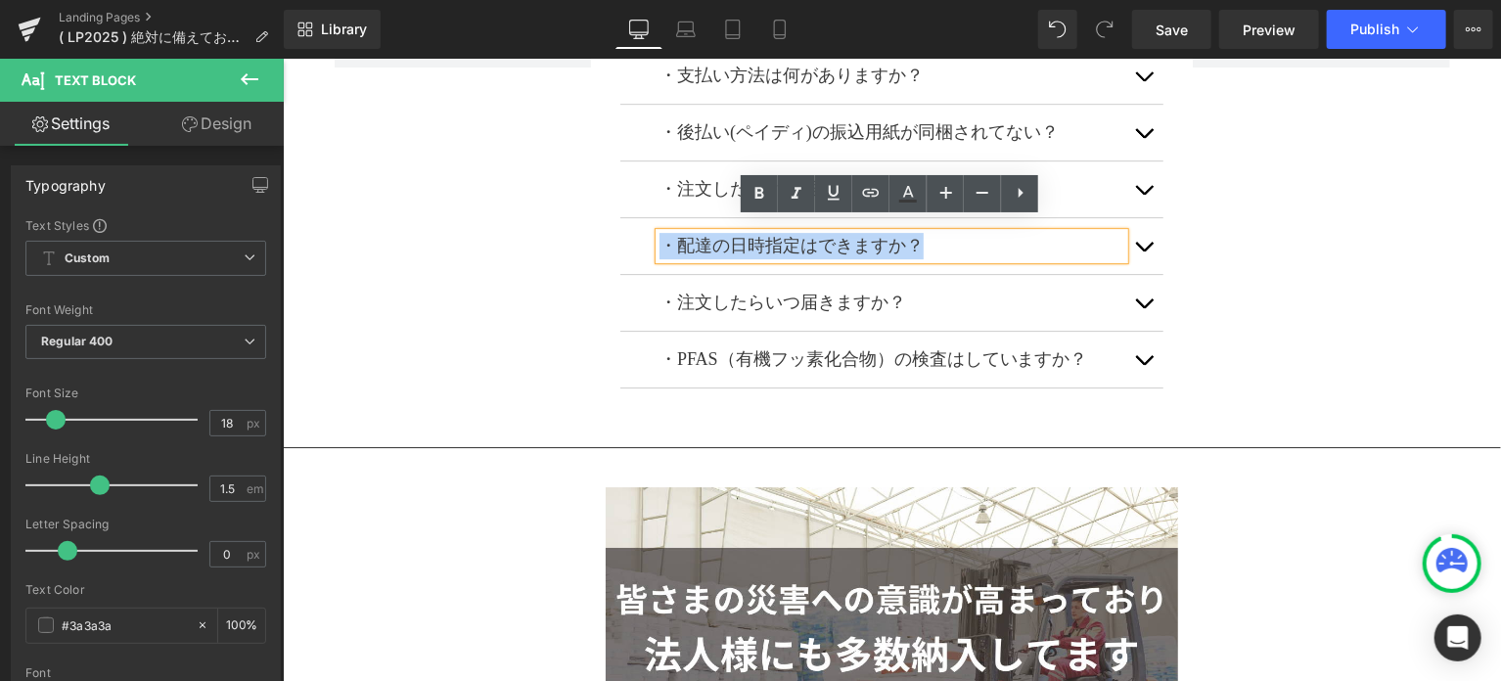
drag, startPoint x: 932, startPoint y: 236, endPoint x: 645, endPoint y: 234, distance: 286.7
click at [645, 234] on div "・配達の日時指定はできますか？ Text Block" at bounding box center [890, 245] width 543 height 57
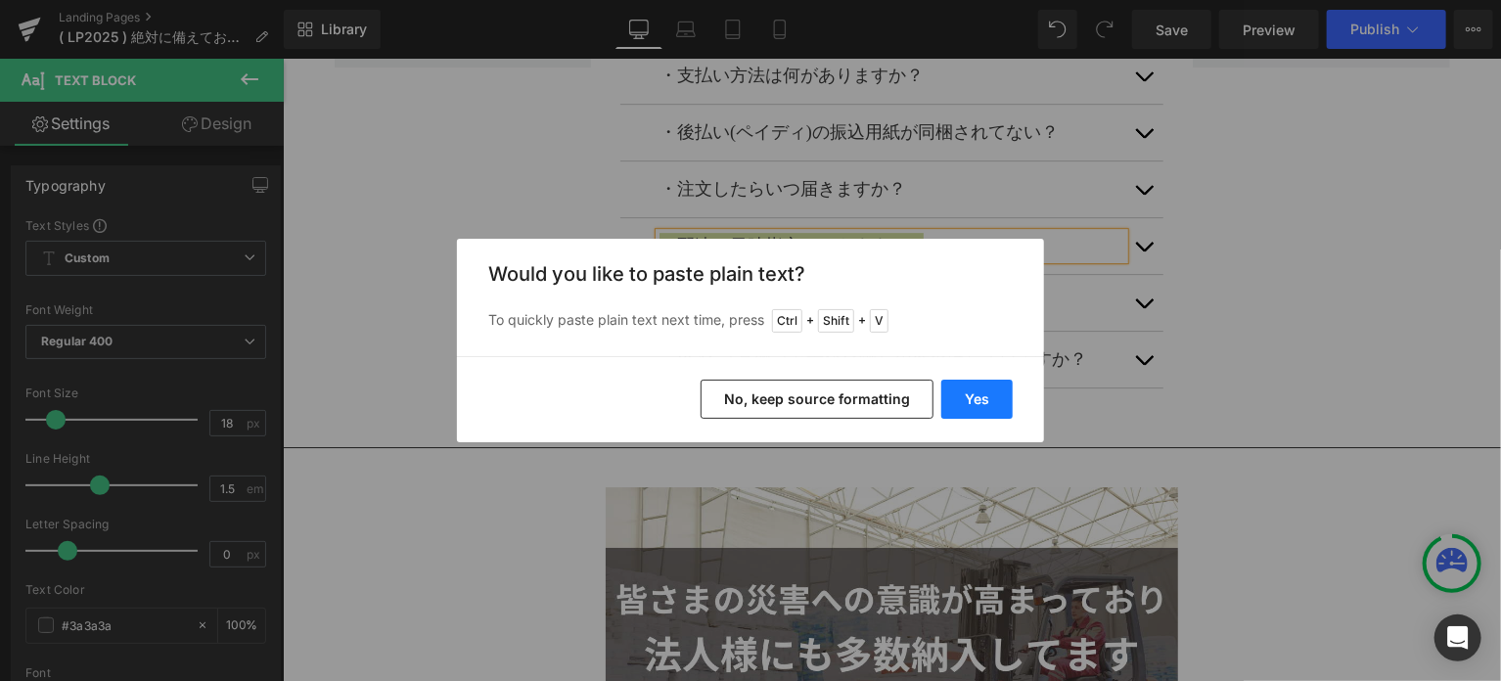
click at [971, 400] on button "Yes" at bounding box center [976, 399] width 71 height 39
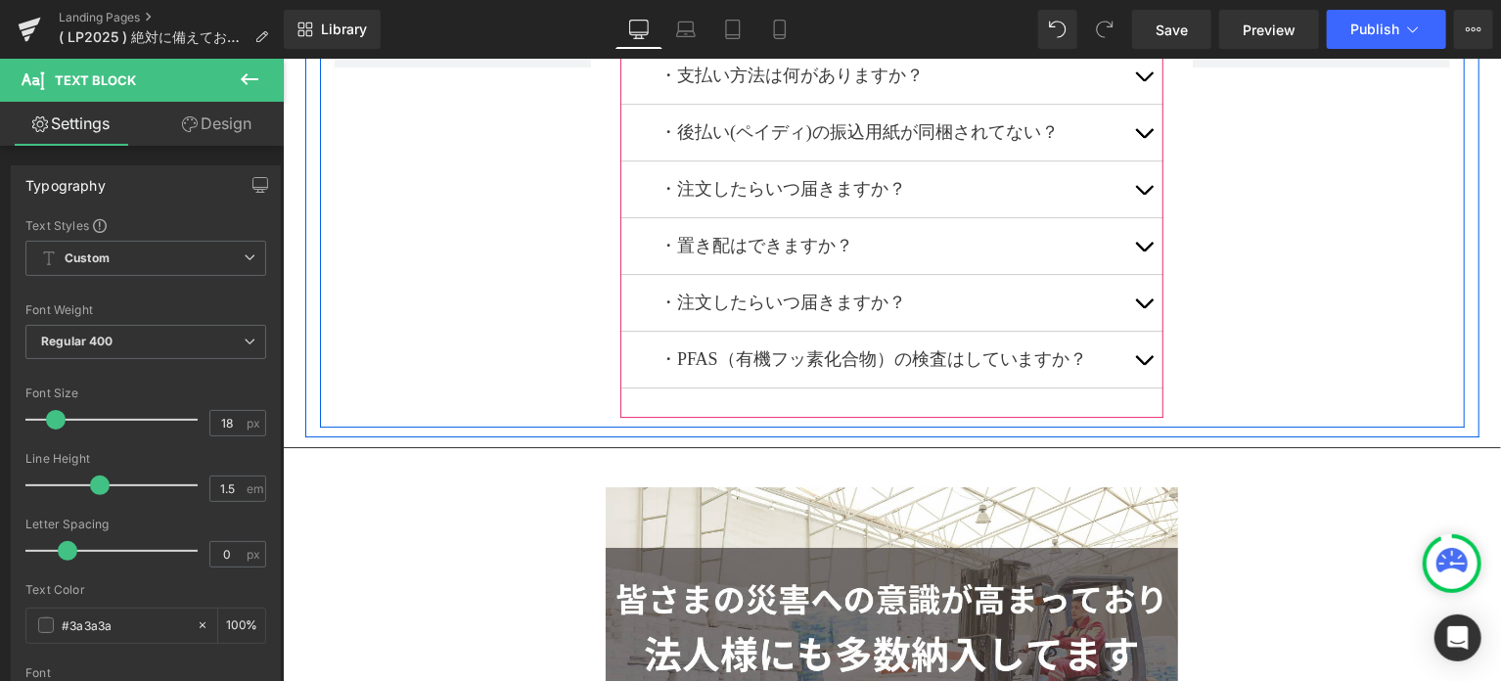
click at [1147, 235] on button "button" at bounding box center [1142, 245] width 39 height 56
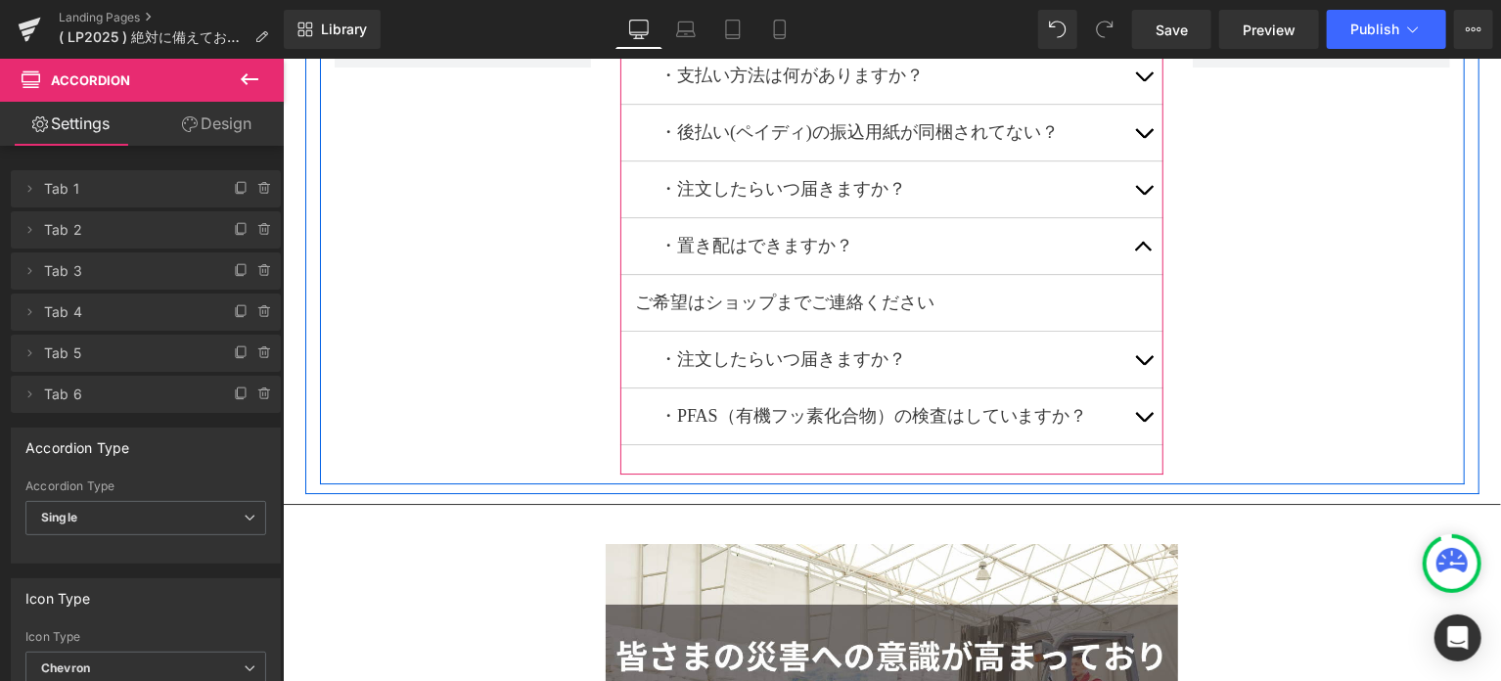
click at [1143, 251] on span "button" at bounding box center [1143, 251] width 0 height 0
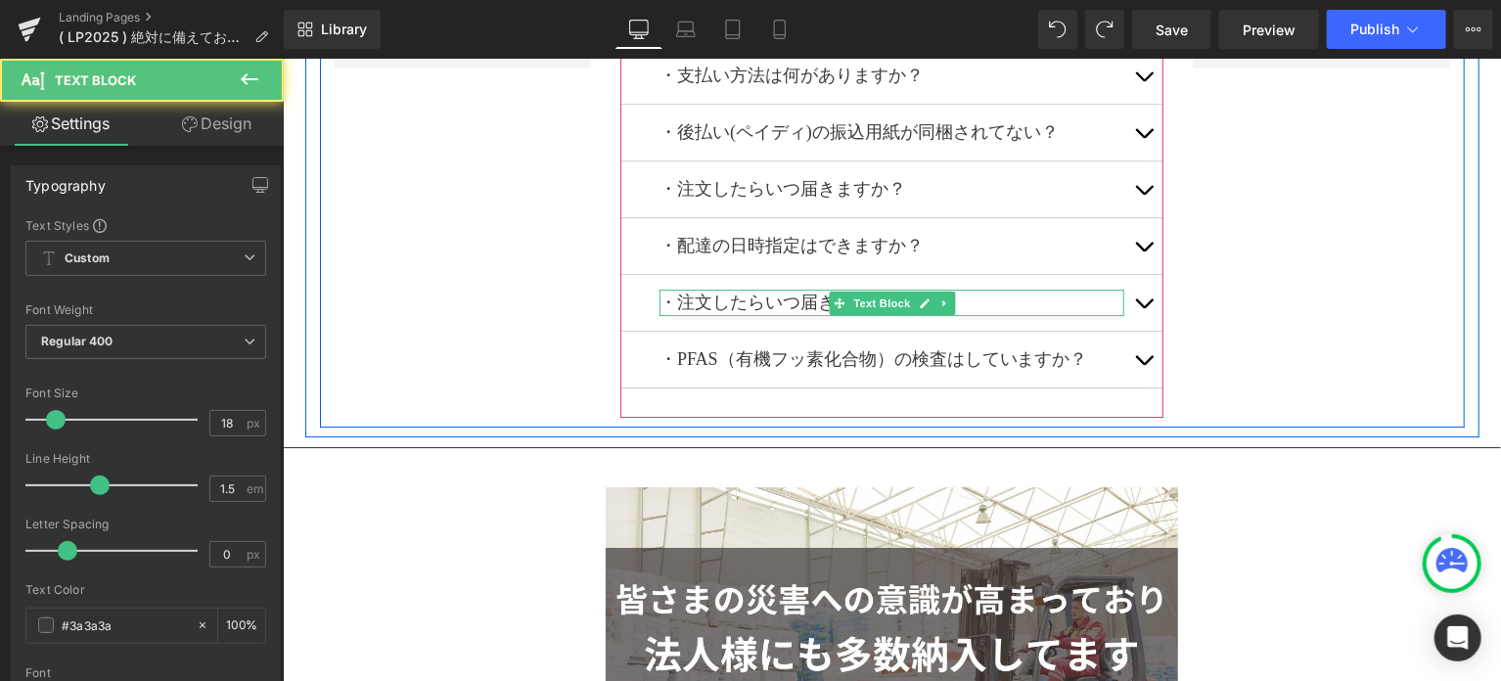
click at [1045, 295] on p "・注文したらいつ届きますか？" at bounding box center [891, 302] width 465 height 26
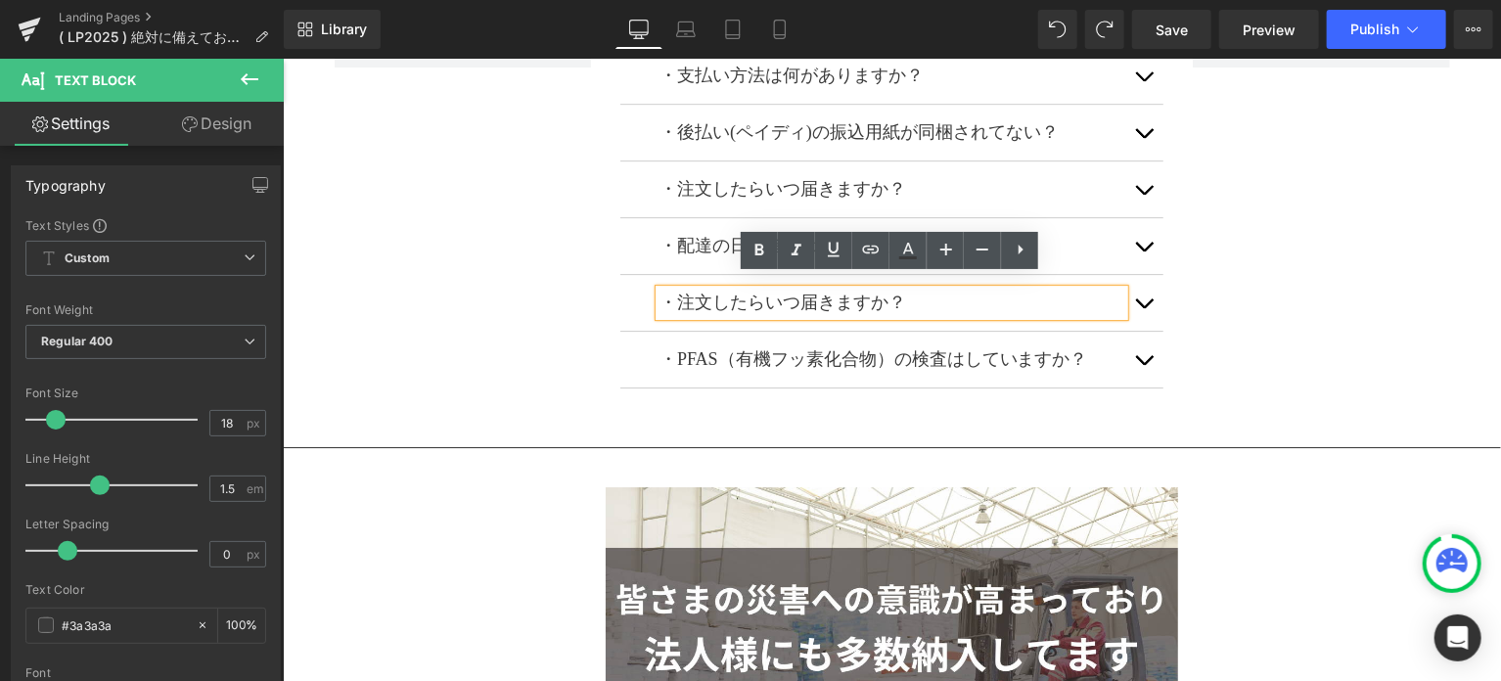
drag, startPoint x: 943, startPoint y: 299, endPoint x: 654, endPoint y: 280, distance: 290.3
click at [659, 289] on div "・注文したらいつ届きますか？" at bounding box center [891, 302] width 465 height 26
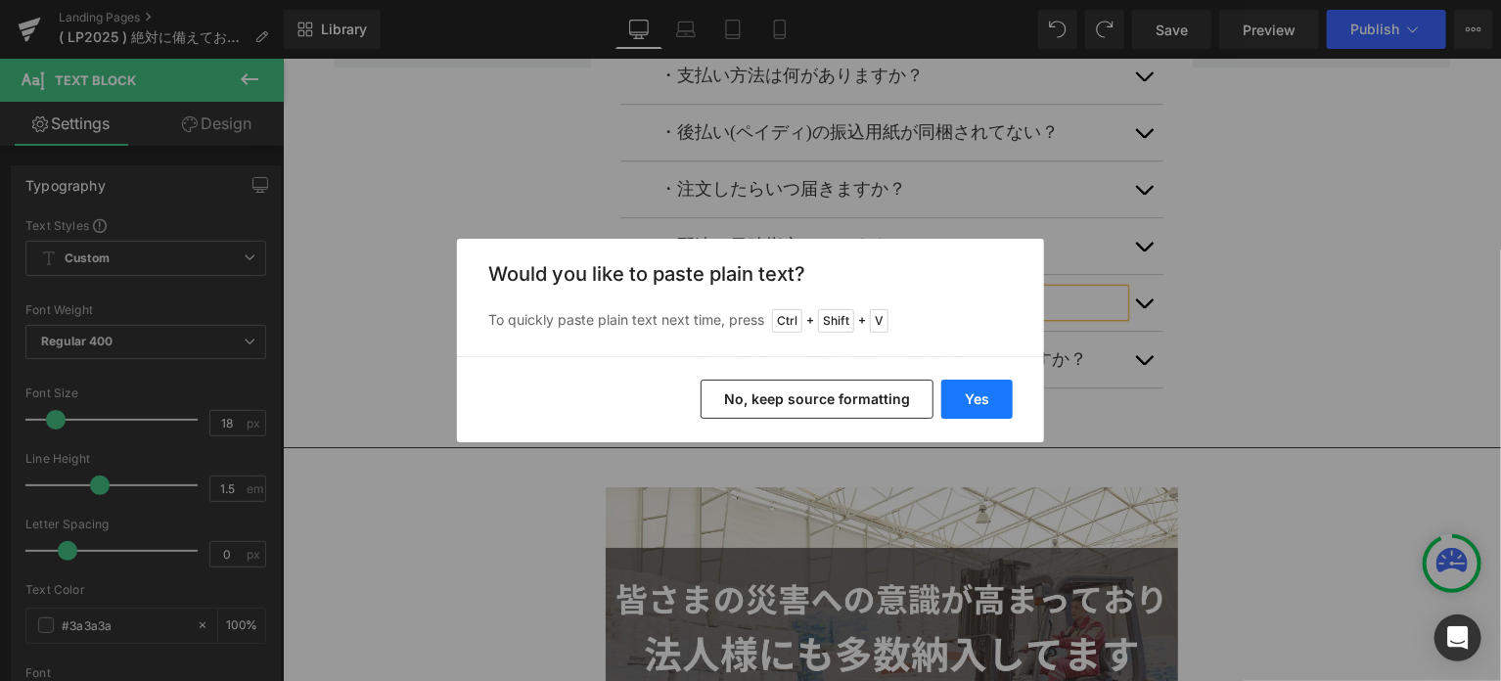
click at [970, 396] on button "Yes" at bounding box center [976, 399] width 71 height 39
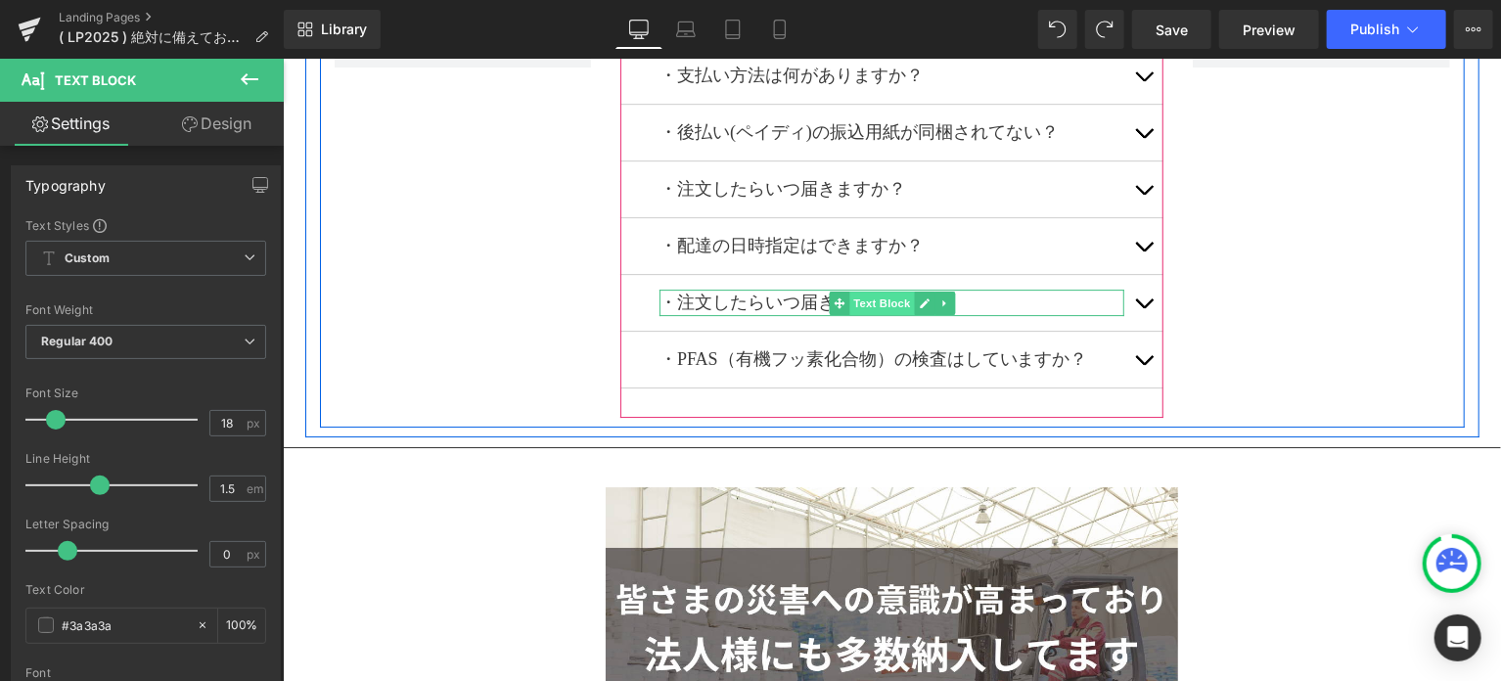
drag, startPoint x: 925, startPoint y: 287, endPoint x: 908, endPoint y: 287, distance: 16.6
click at [908, 291] on ul "Text Block" at bounding box center [891, 302] width 126 height 23
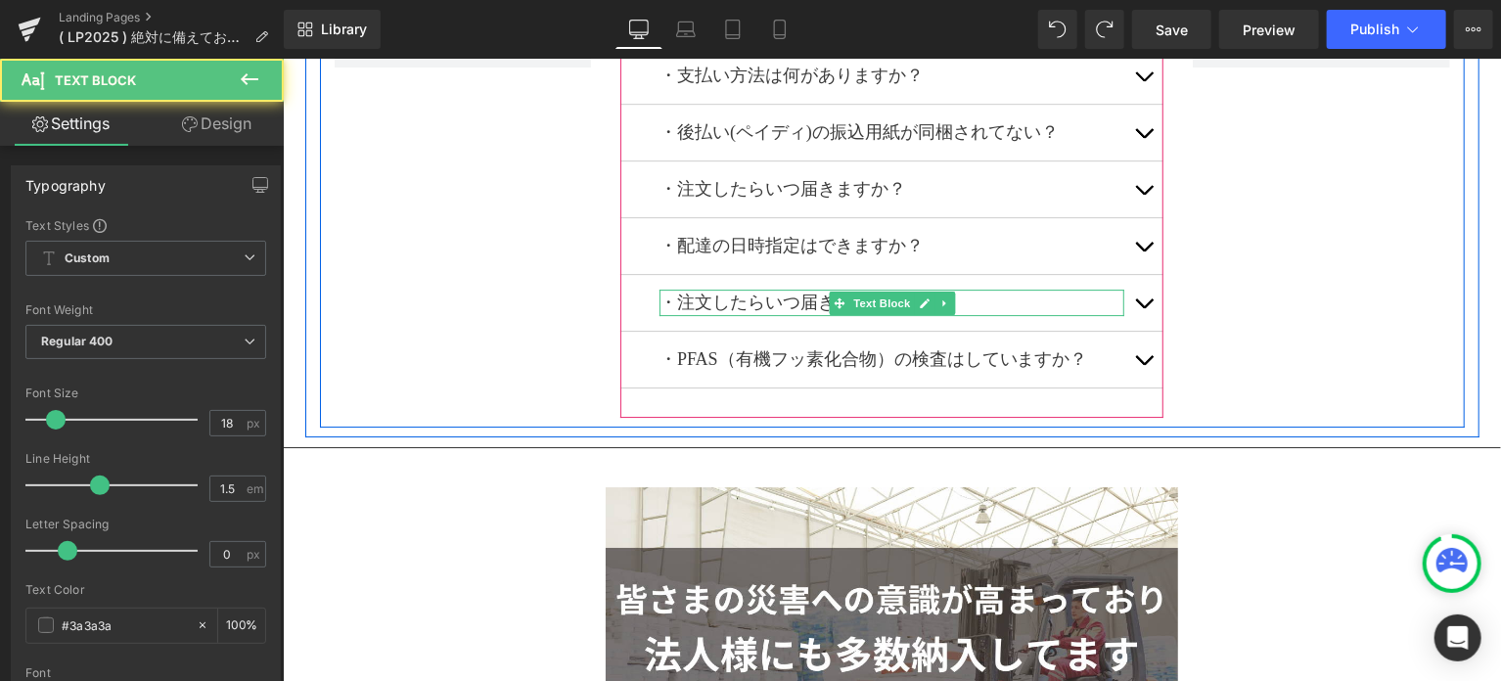
click at [1009, 294] on p "・注文したらいつ届きますか？" at bounding box center [891, 302] width 465 height 26
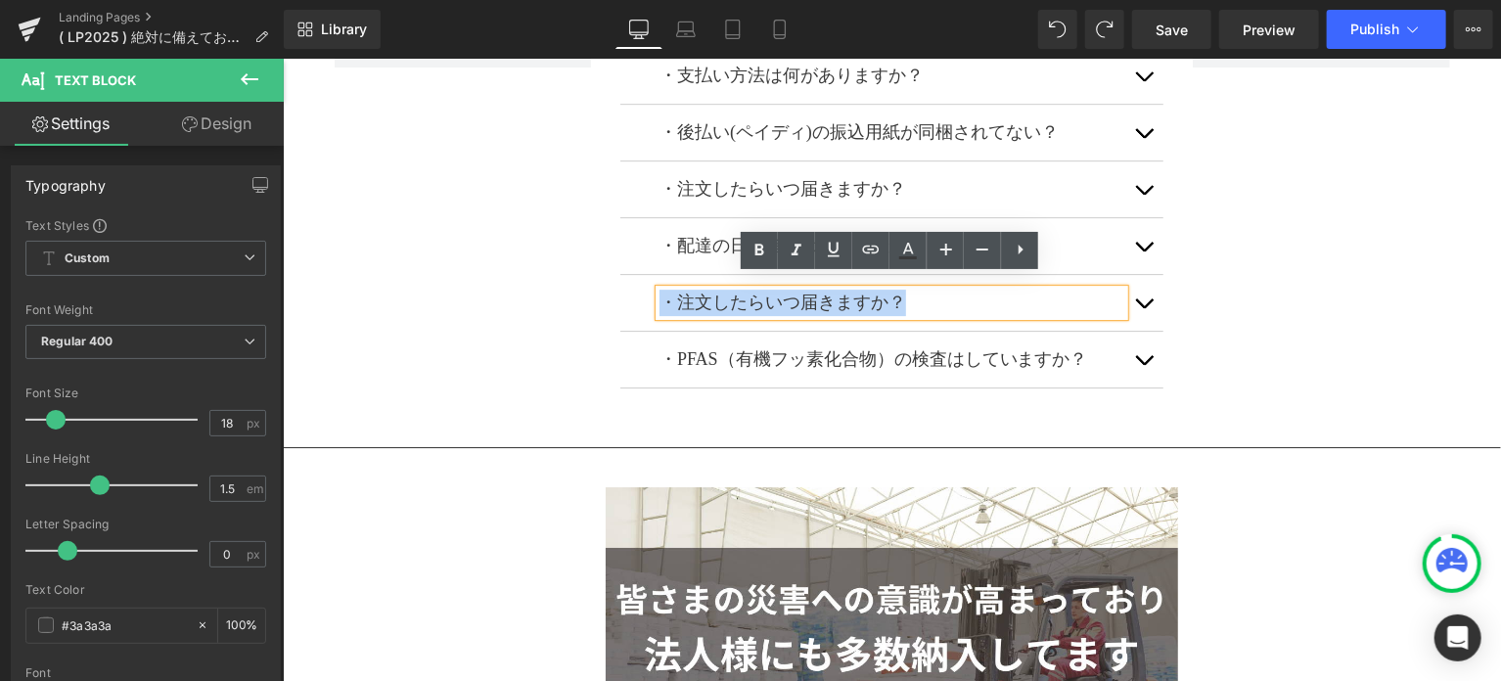
drag, startPoint x: 936, startPoint y: 294, endPoint x: 635, endPoint y: 282, distance: 300.6
click at [635, 282] on div "・注文したらいつ届きますか？ Text Block" at bounding box center [890, 302] width 543 height 57
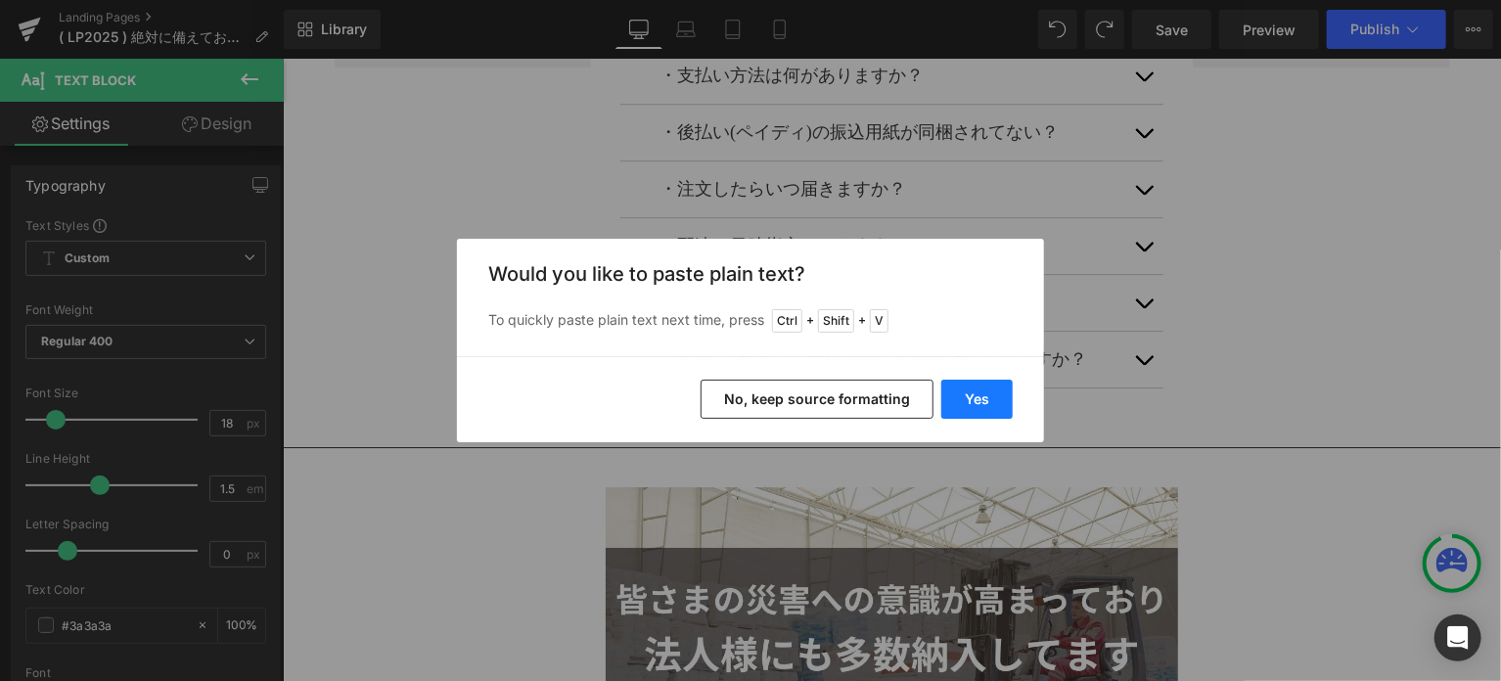
click at [986, 393] on button "Yes" at bounding box center [976, 399] width 71 height 39
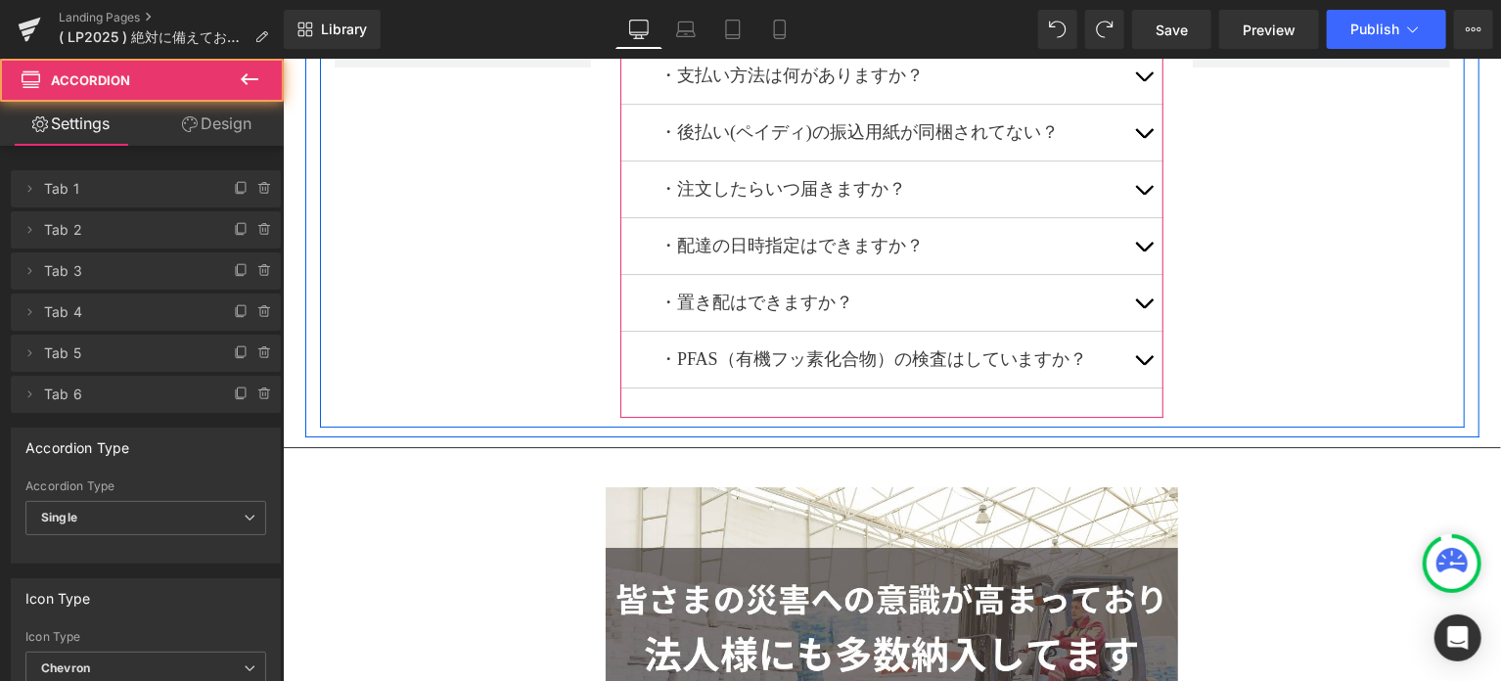
click at [1140, 297] on button "button" at bounding box center [1142, 302] width 39 height 56
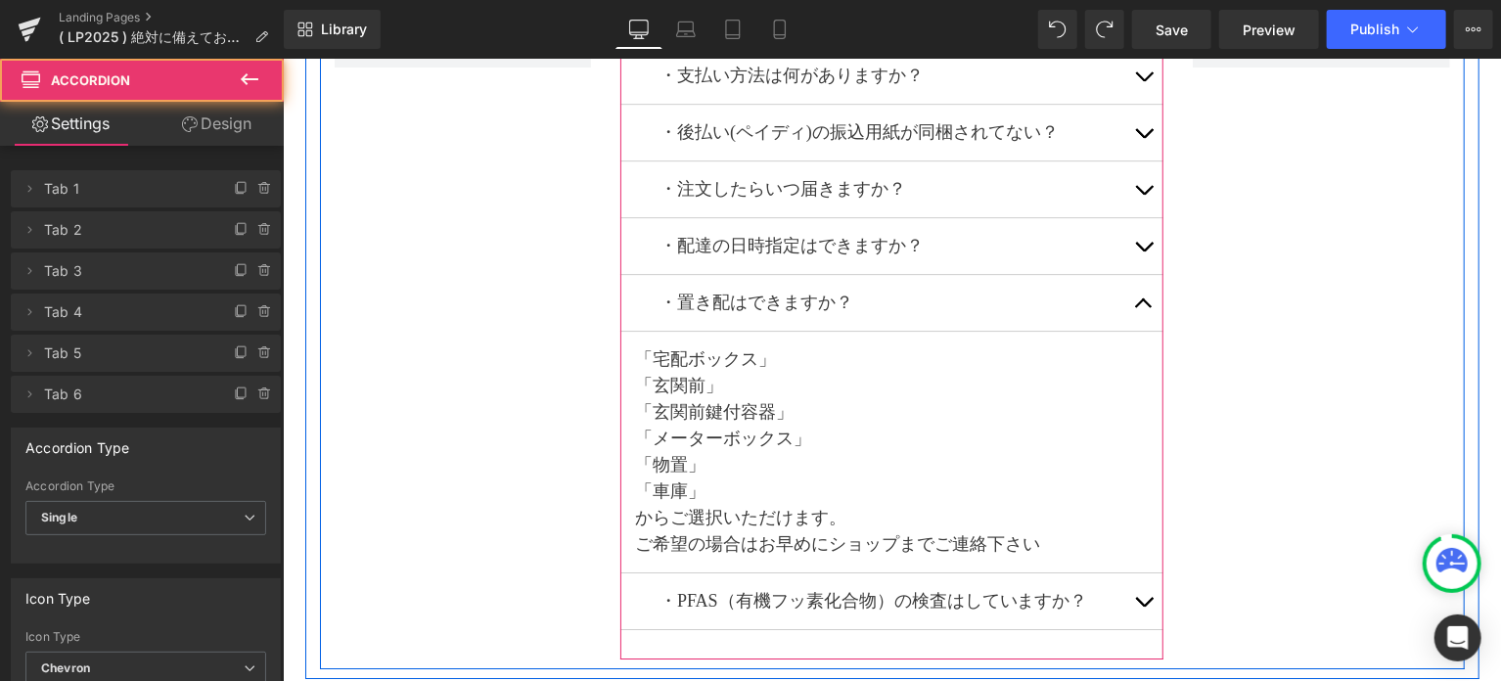
click at [1140, 296] on button "button" at bounding box center [1142, 302] width 39 height 56
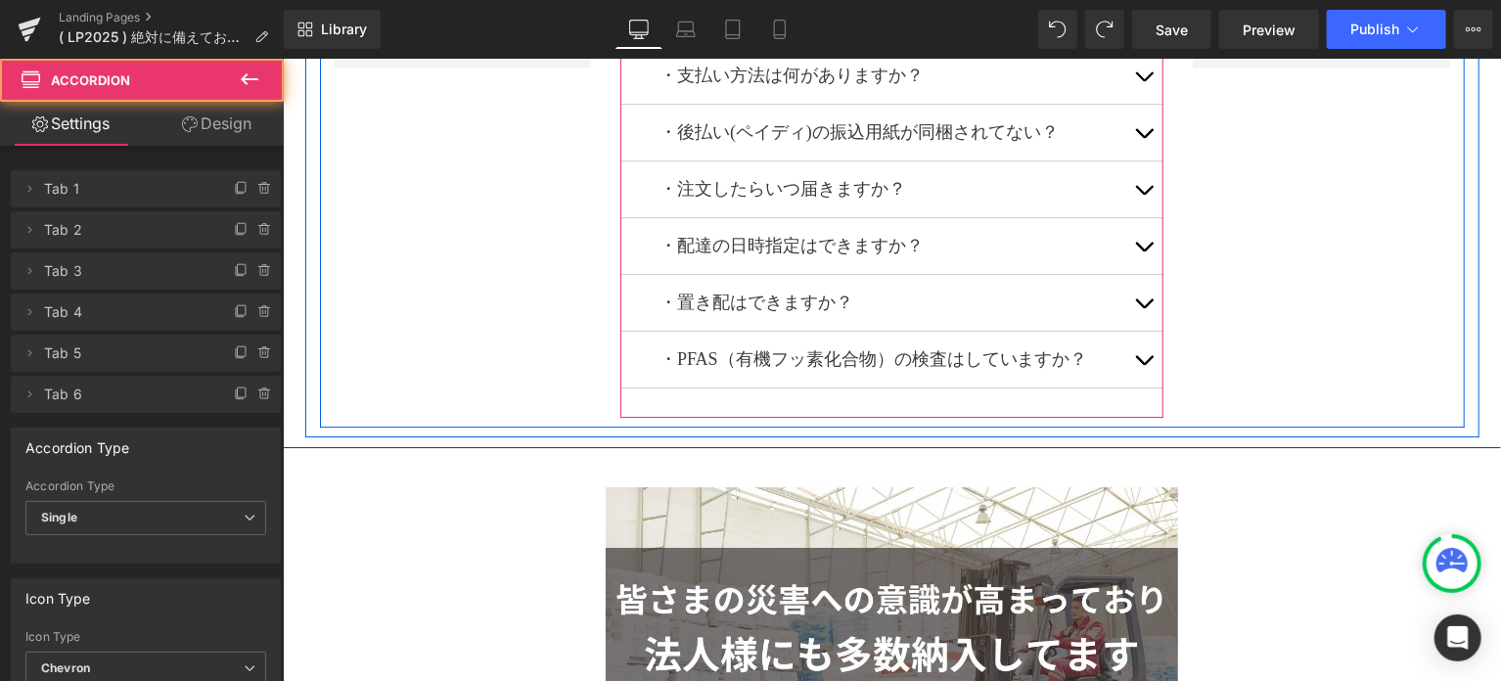
click at [1140, 296] on button "button" at bounding box center [1142, 302] width 39 height 56
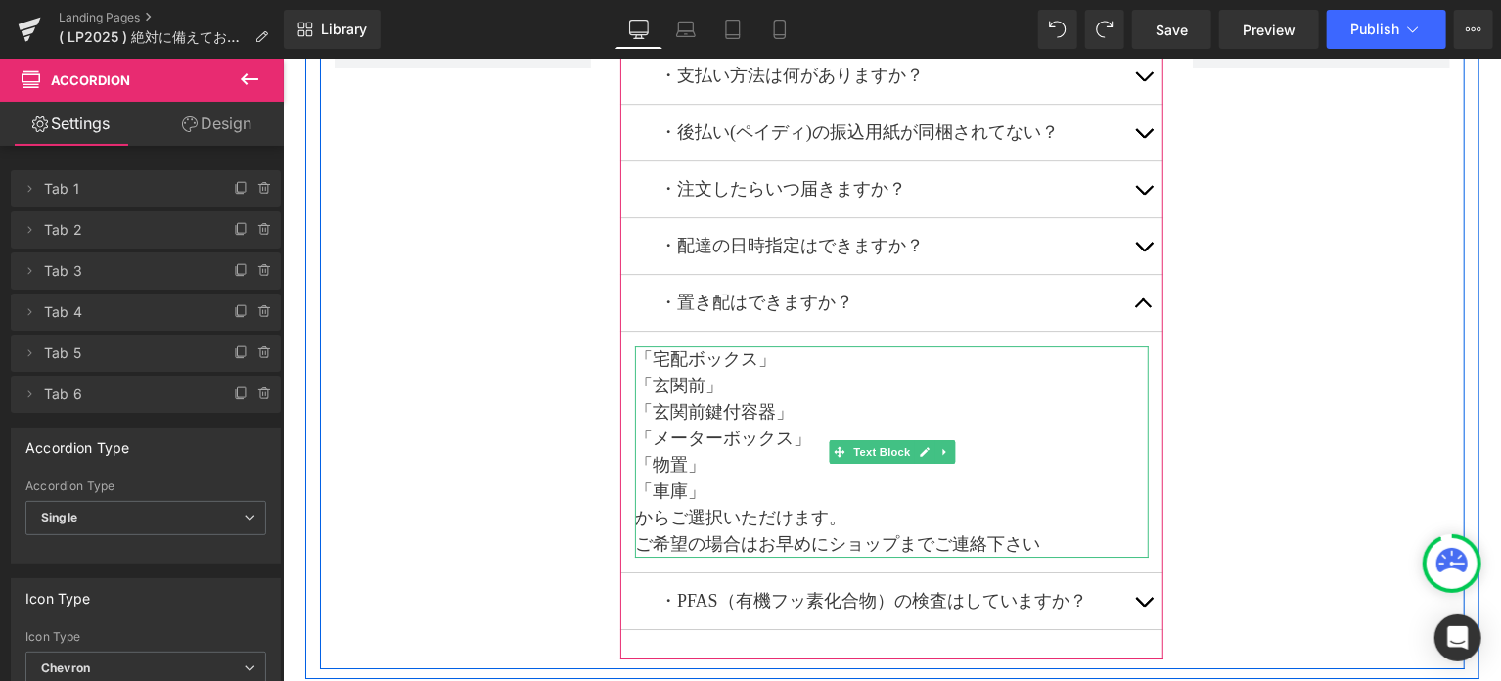
click at [1062, 532] on p "ご希望の場合はお早めにショップまでご連絡下さい" at bounding box center [891, 543] width 514 height 26
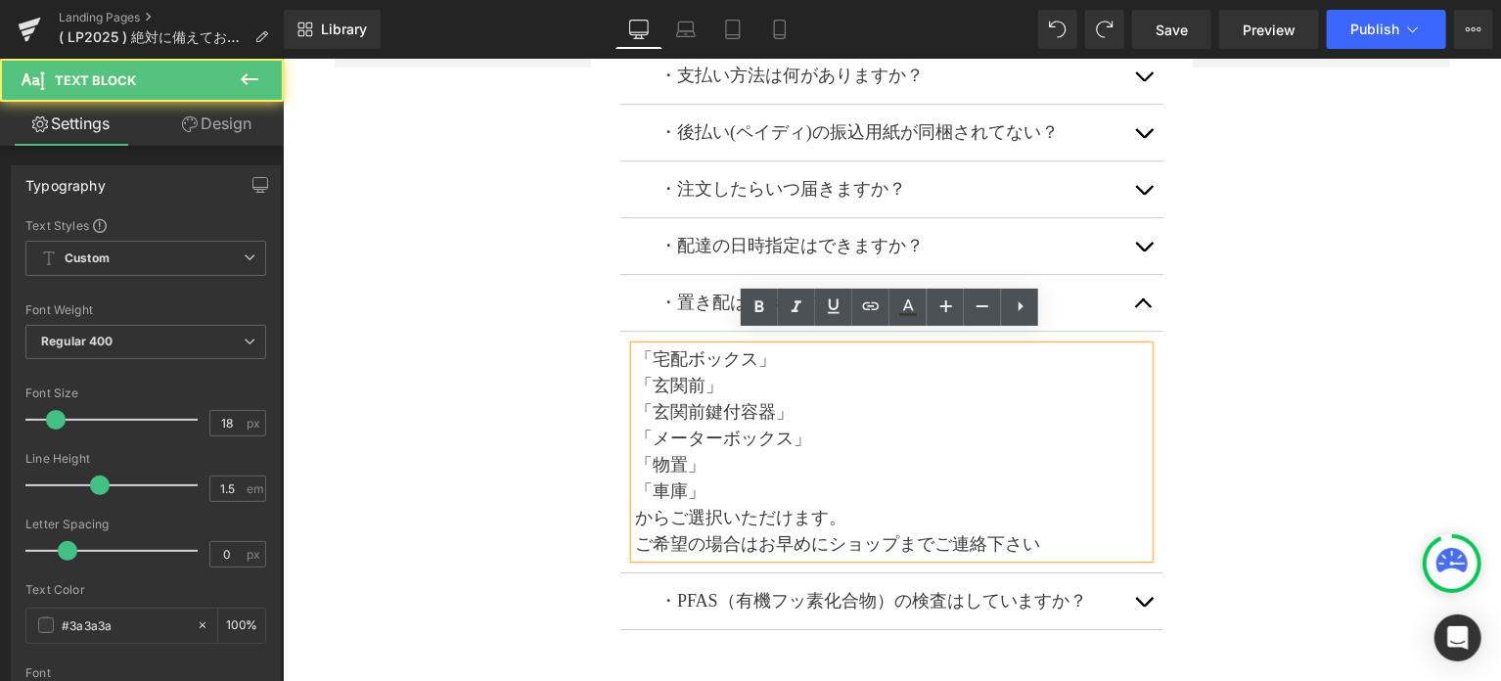
click at [1130, 530] on p "ご希望の場合はお早めにショップまでご連絡下さい" at bounding box center [891, 543] width 514 height 26
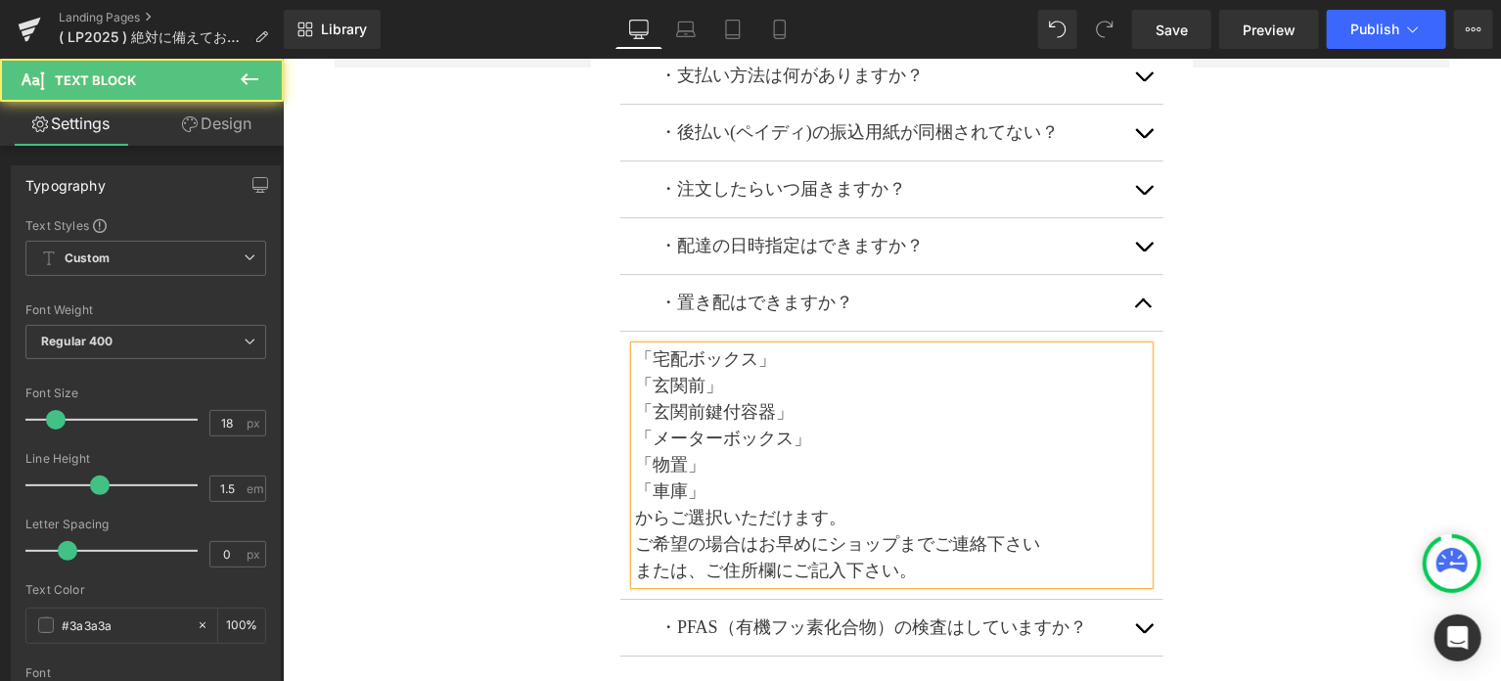
click at [702, 558] on p "または、ご住所欄にご記入下さい。" at bounding box center [891, 570] width 514 height 26
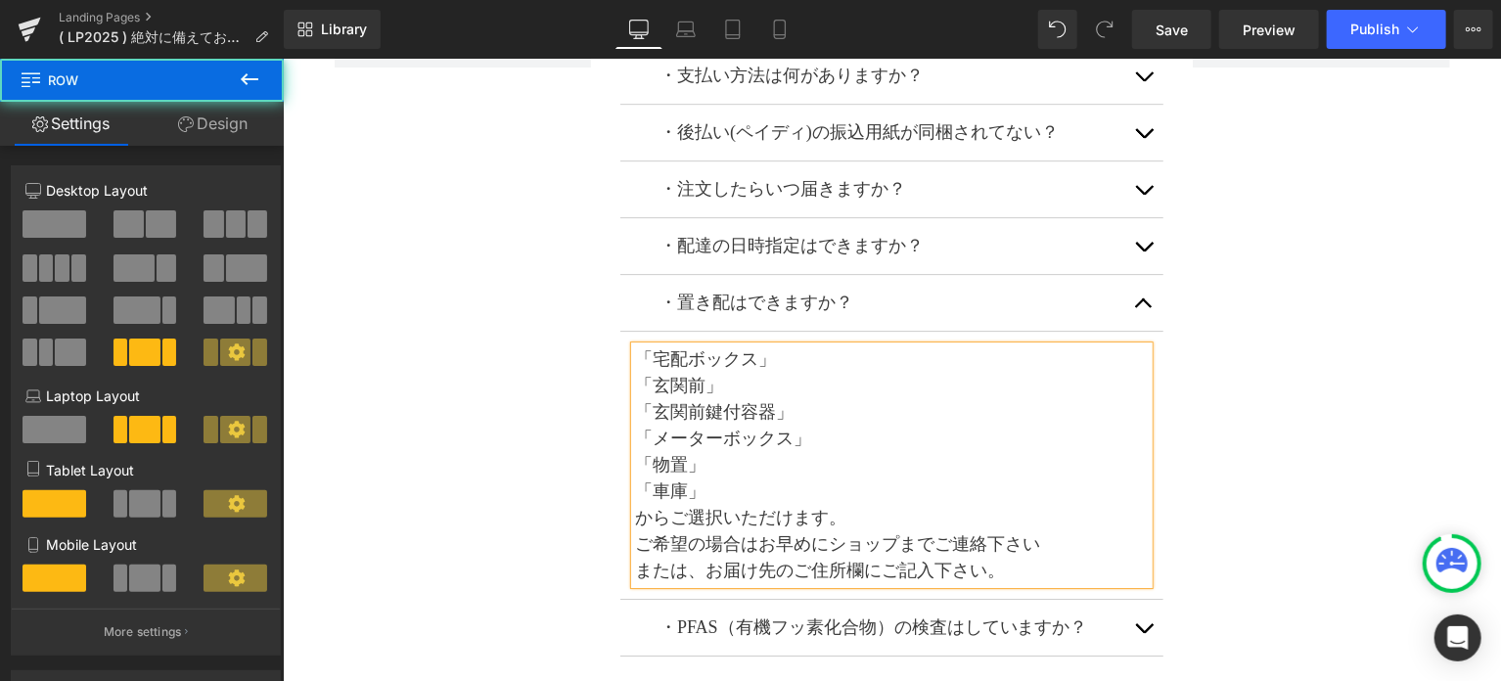
click at [1307, 470] on div "・支払い方法は何がありますか？ Text Block クレジットカード各種、コンビニ各店舗での前払い、 あと払い（ペイディ）、銀行振込、PayPayなどのQR…" at bounding box center [891, 341] width 1145 height 707
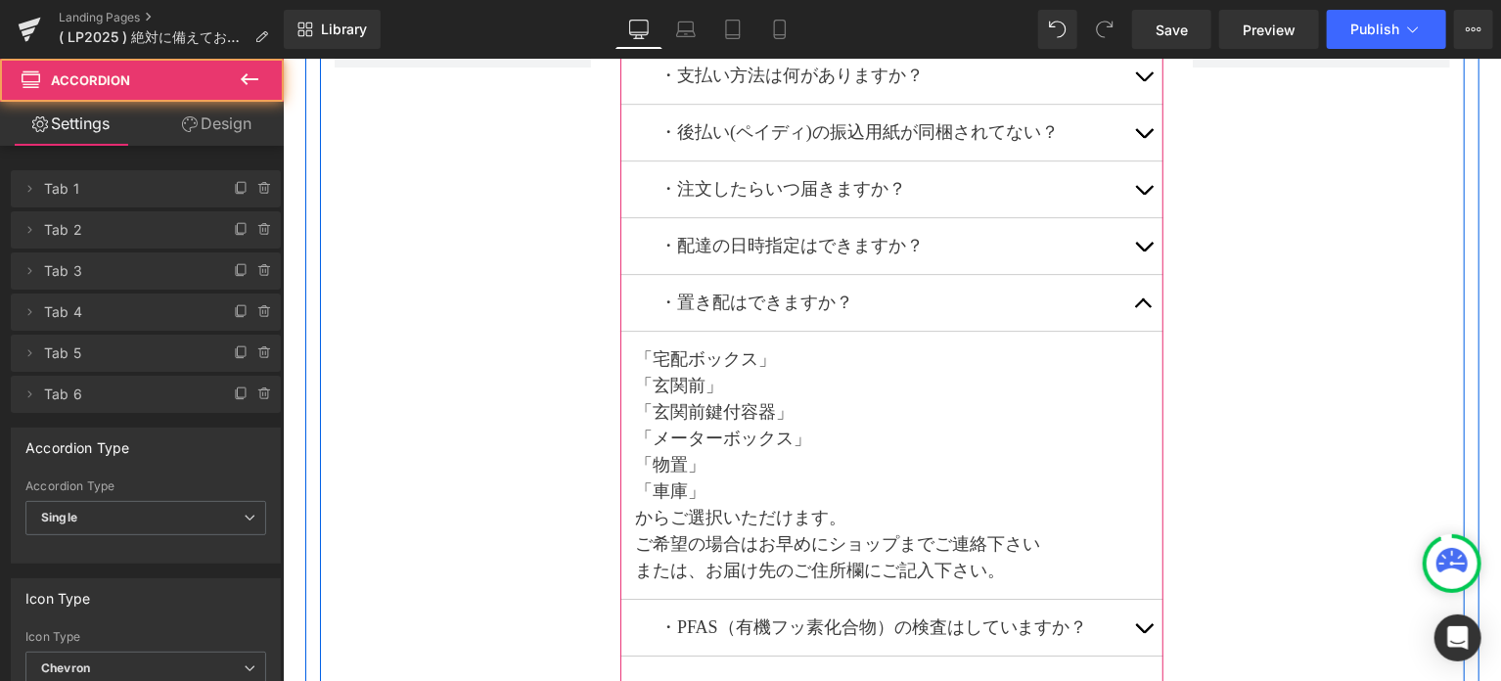
click at [1142, 295] on button "button" at bounding box center [1142, 302] width 39 height 56
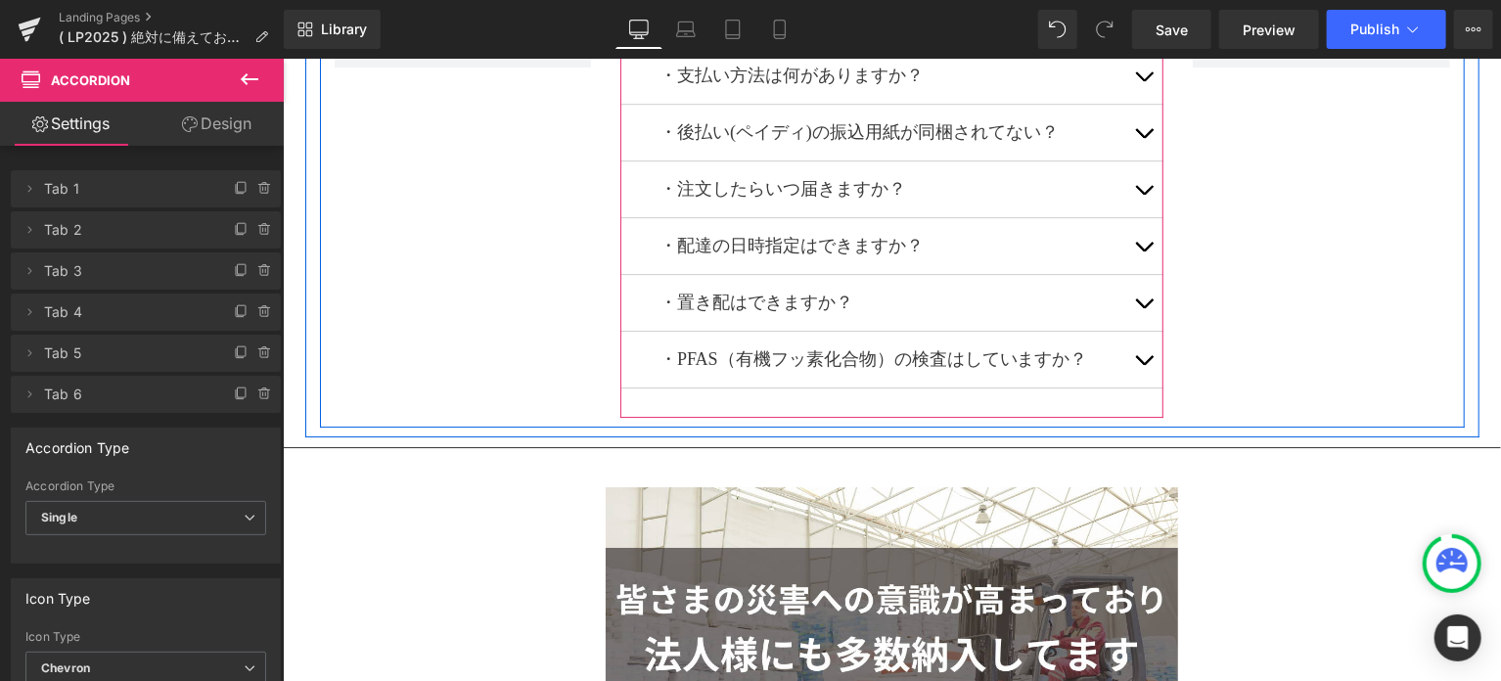
click at [1142, 344] on button "button" at bounding box center [1142, 359] width 39 height 56
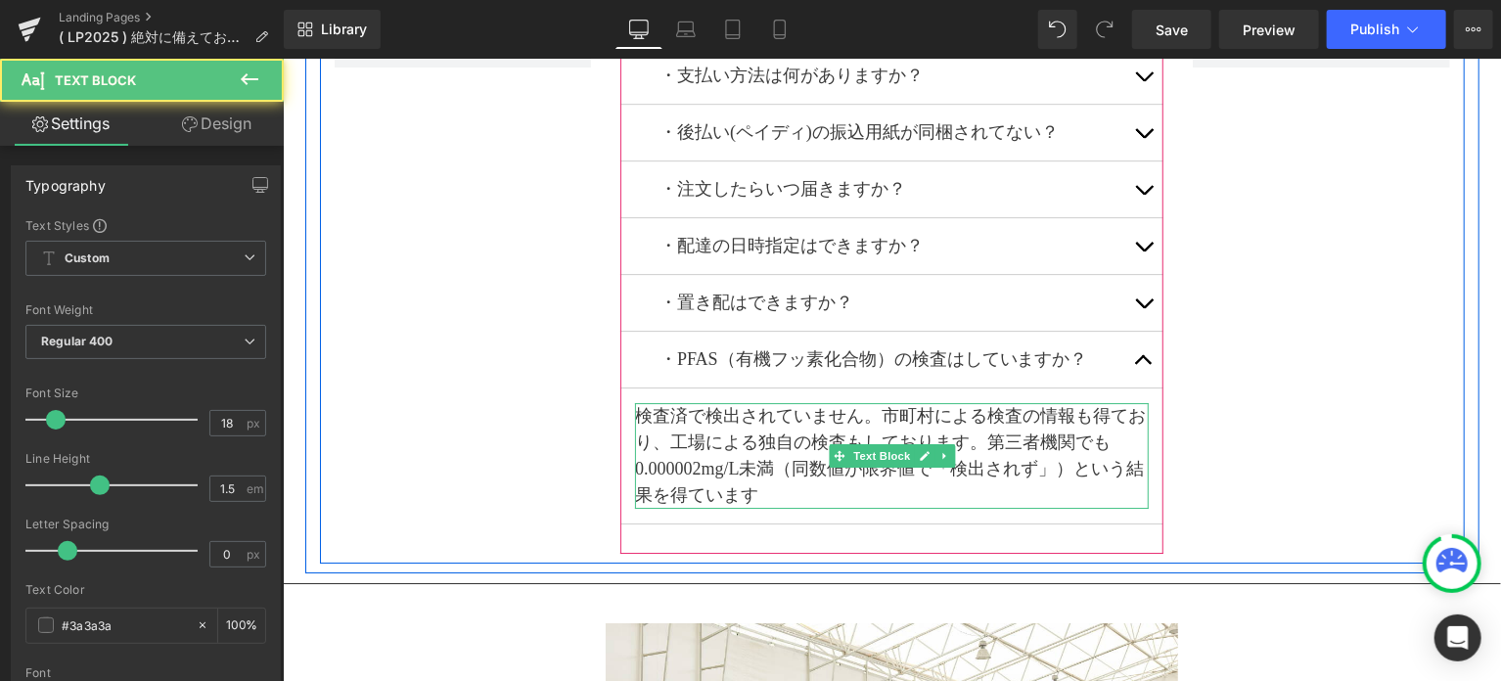
click at [880, 404] on p "検査済で検出されていません。市町村による検査の情報も得ており、工場による独自の検査もしております。第三者機関でも0.000002mg/L未満（同数値が限界値で…" at bounding box center [891, 455] width 514 height 106
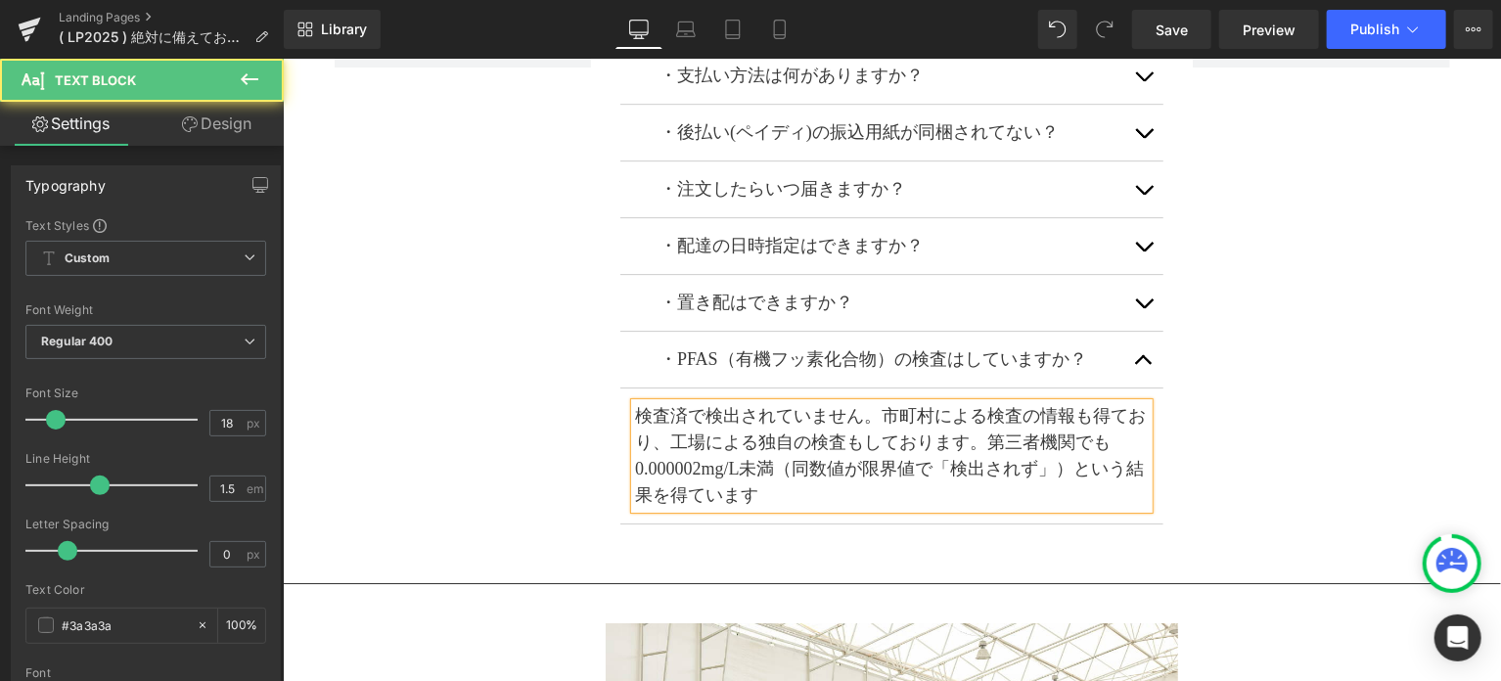
click at [874, 402] on p "検査済で検出されていません。市町村による検査の情報も得ており、工場による独自の検査もしております。第三者機関でも0.000002mg/L未満（同数値が限界値で…" at bounding box center [891, 455] width 514 height 106
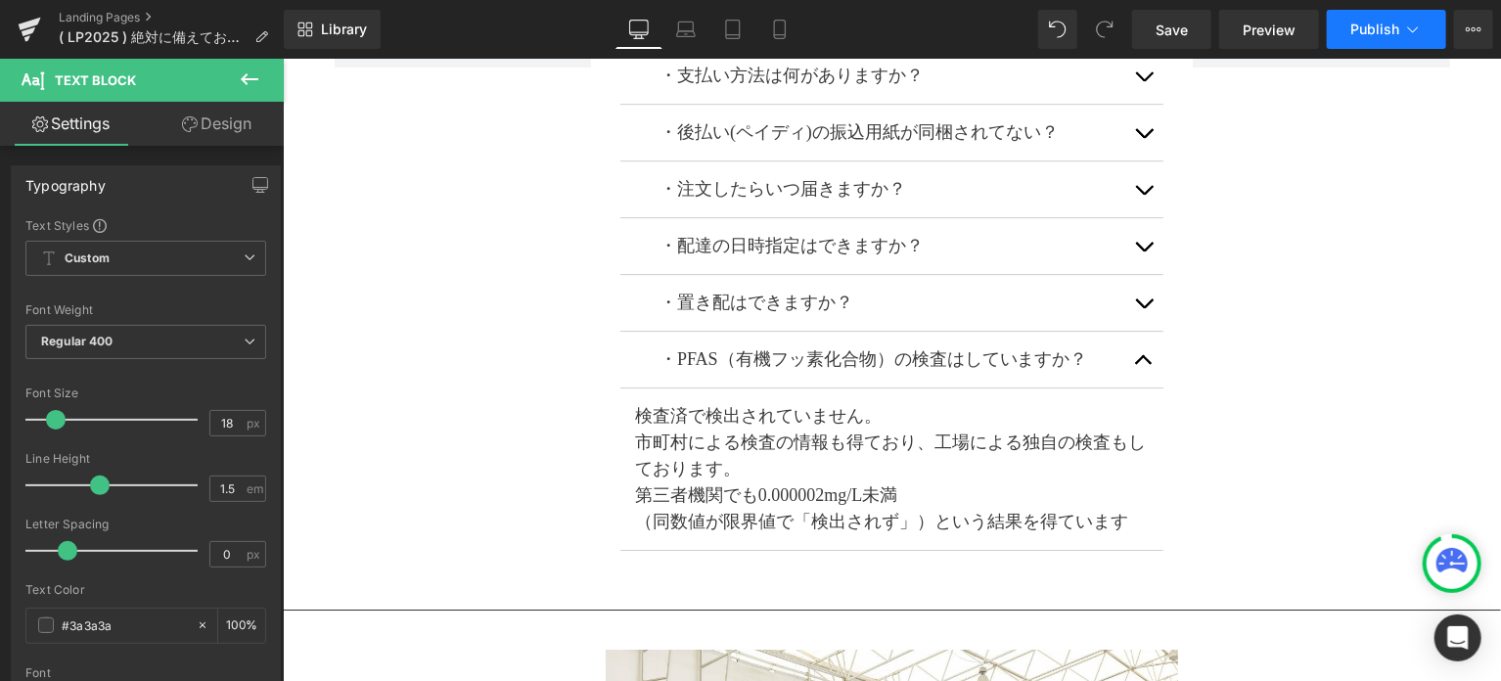
click at [1391, 43] on button "Publish" at bounding box center [1386, 29] width 119 height 39
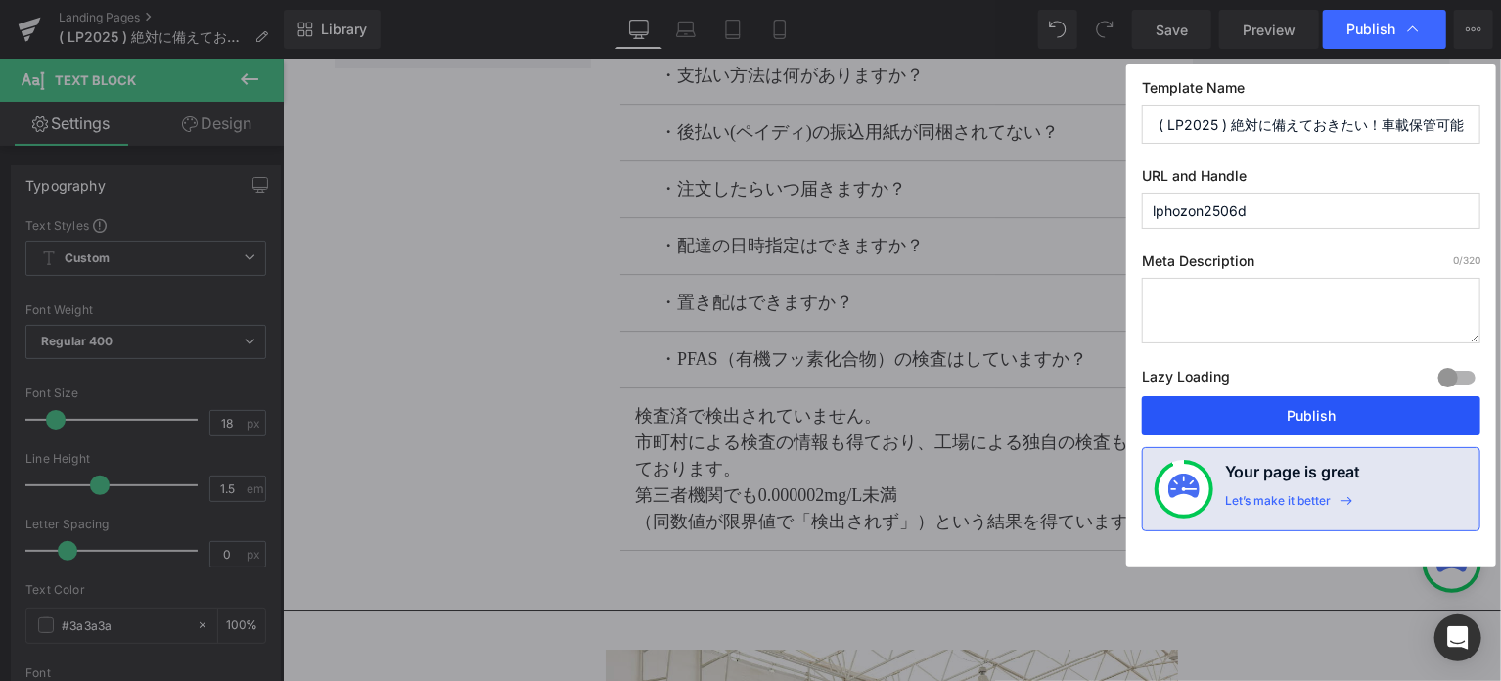
drag, startPoint x: 1355, startPoint y: 420, endPoint x: 1072, endPoint y: 361, distance: 289.8
click at [1355, 420] on button "Publish" at bounding box center [1311, 415] width 339 height 39
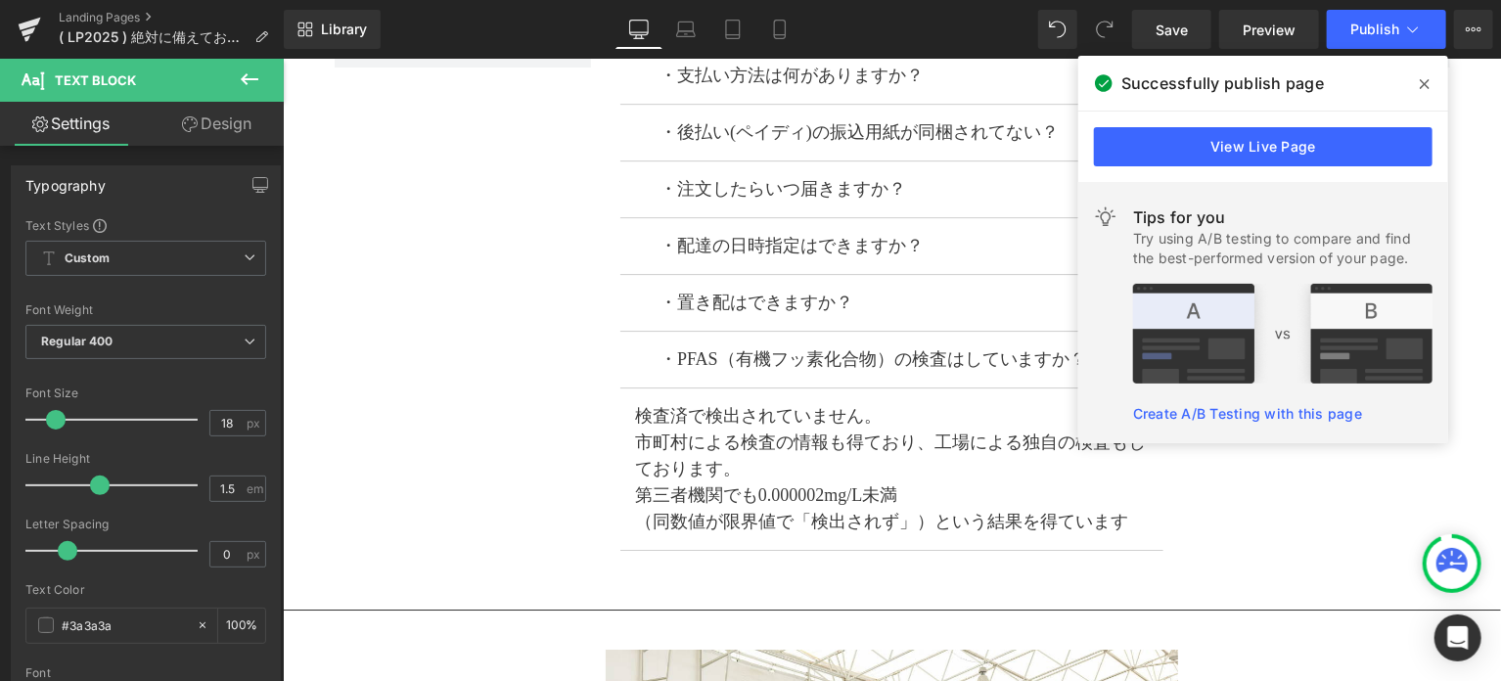
click at [1424, 83] on icon at bounding box center [1425, 84] width 10 height 10
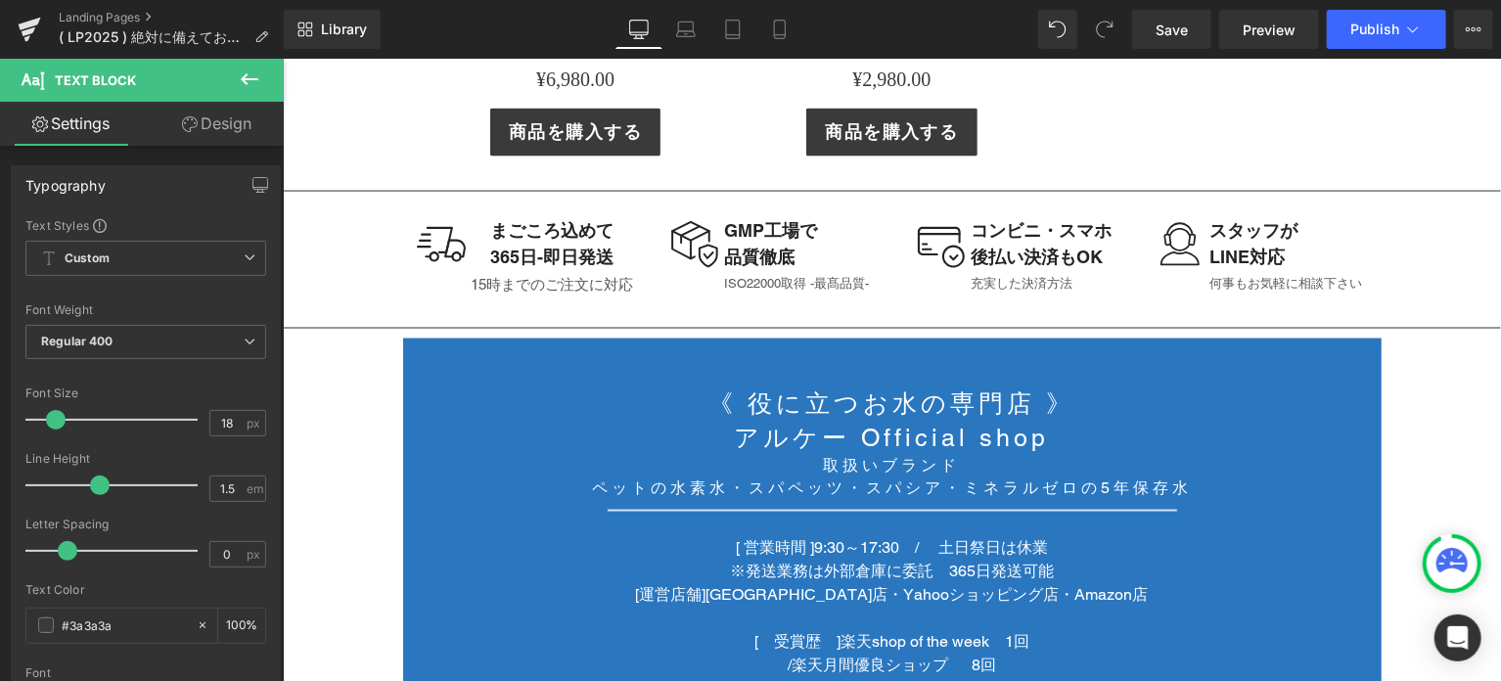
scroll to position [12721, 0]
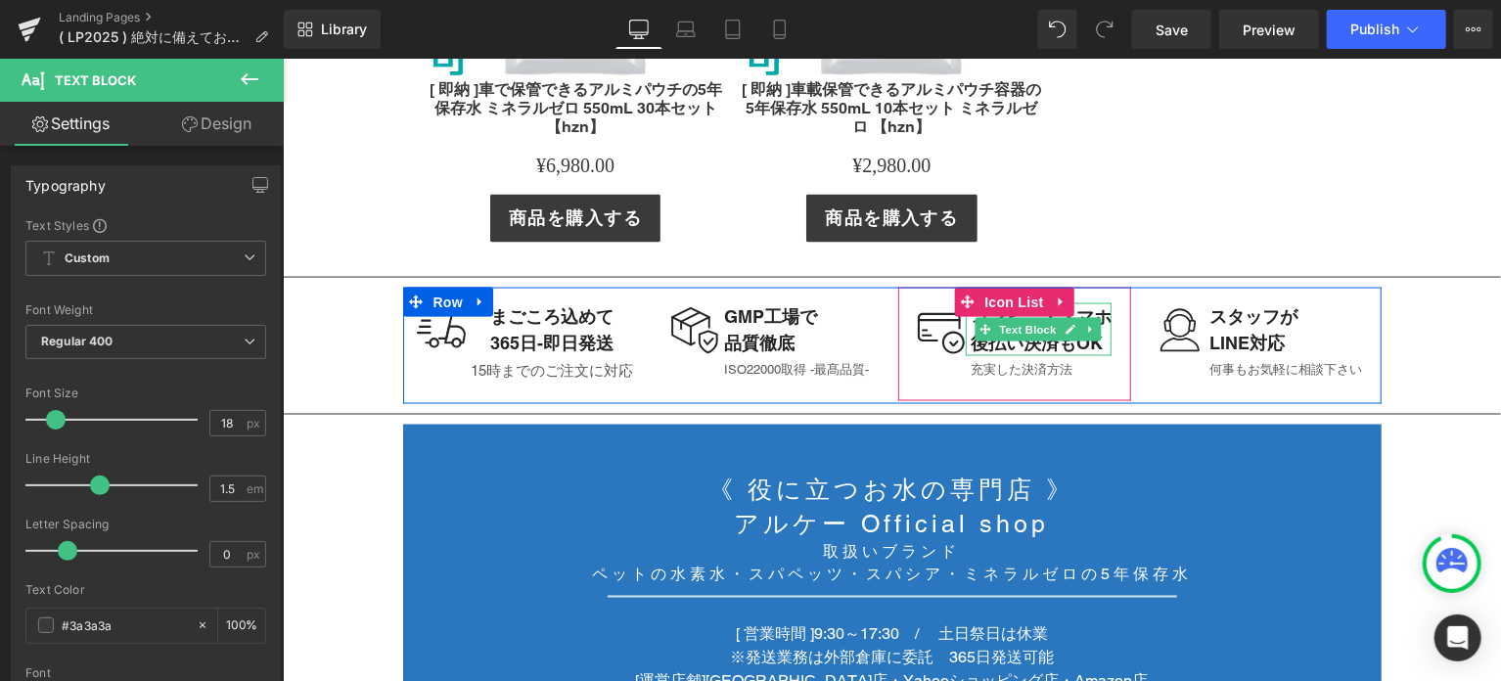
click at [1096, 302] on div "コンビニ・スマホ 後払い決済もOK" at bounding box center [1038, 328] width 146 height 53
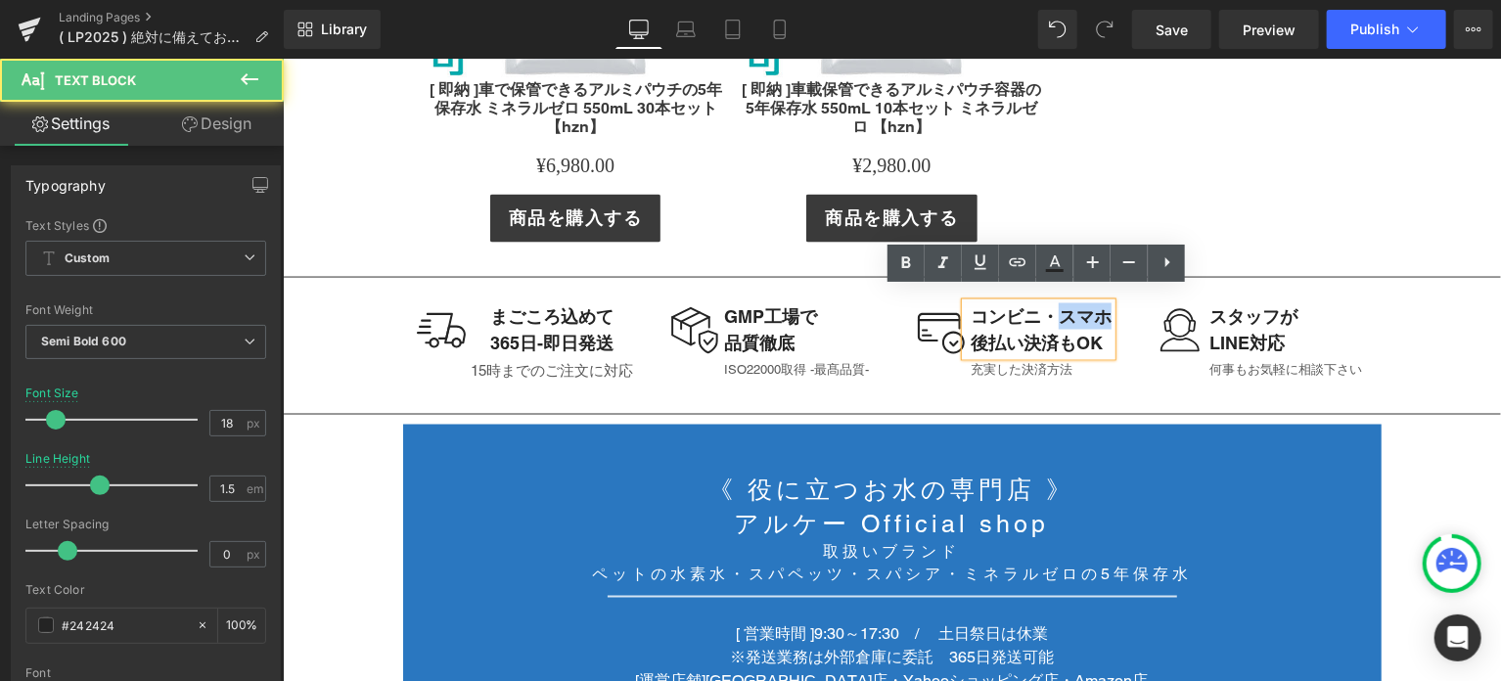
drag, startPoint x: 1060, startPoint y: 297, endPoint x: 1102, endPoint y: 297, distance: 42.1
click at [1102, 302] on div "コンビニ・スマホ 後払い決済もOK" at bounding box center [1038, 328] width 146 height 53
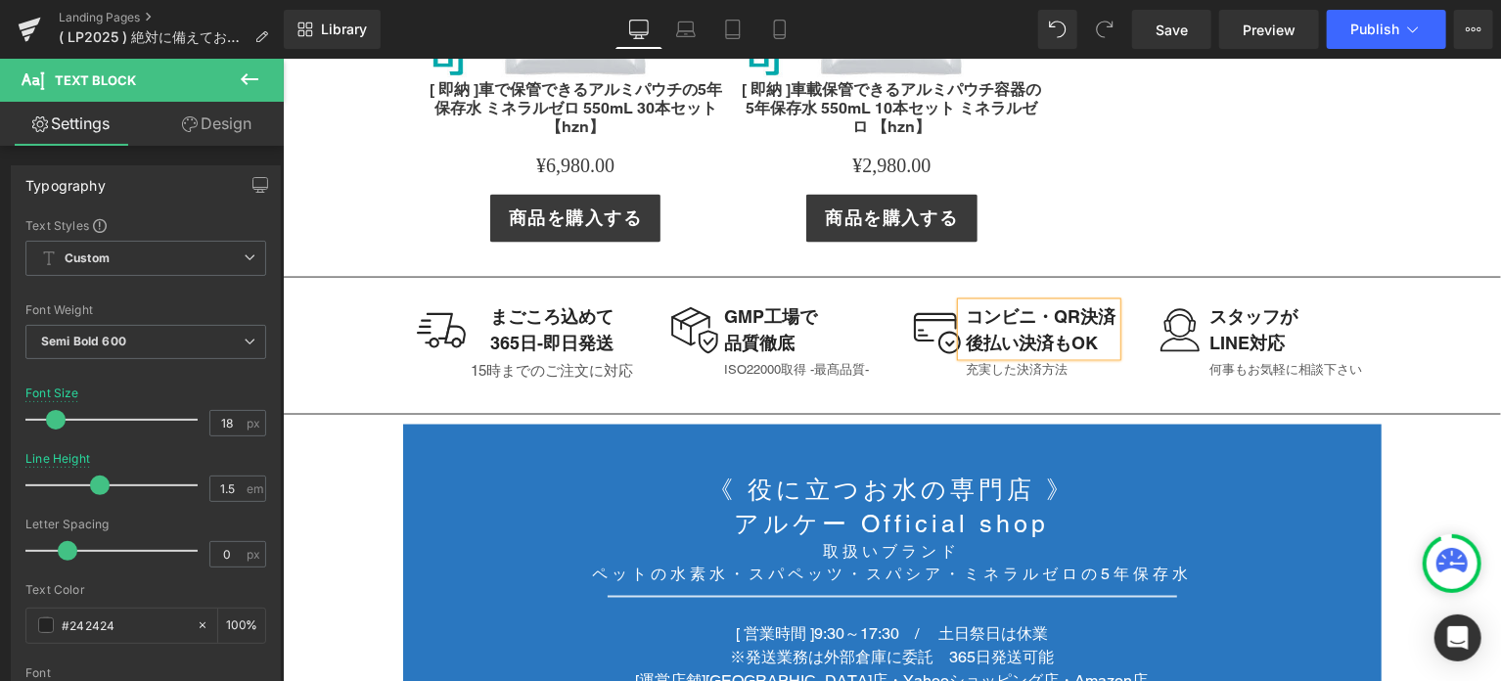
click at [1084, 370] on div "Image コンビニ・QR決済 後払い決済もOK Text Block 充実した決済方法 Text Block" at bounding box center [1013, 343] width 233 height 82
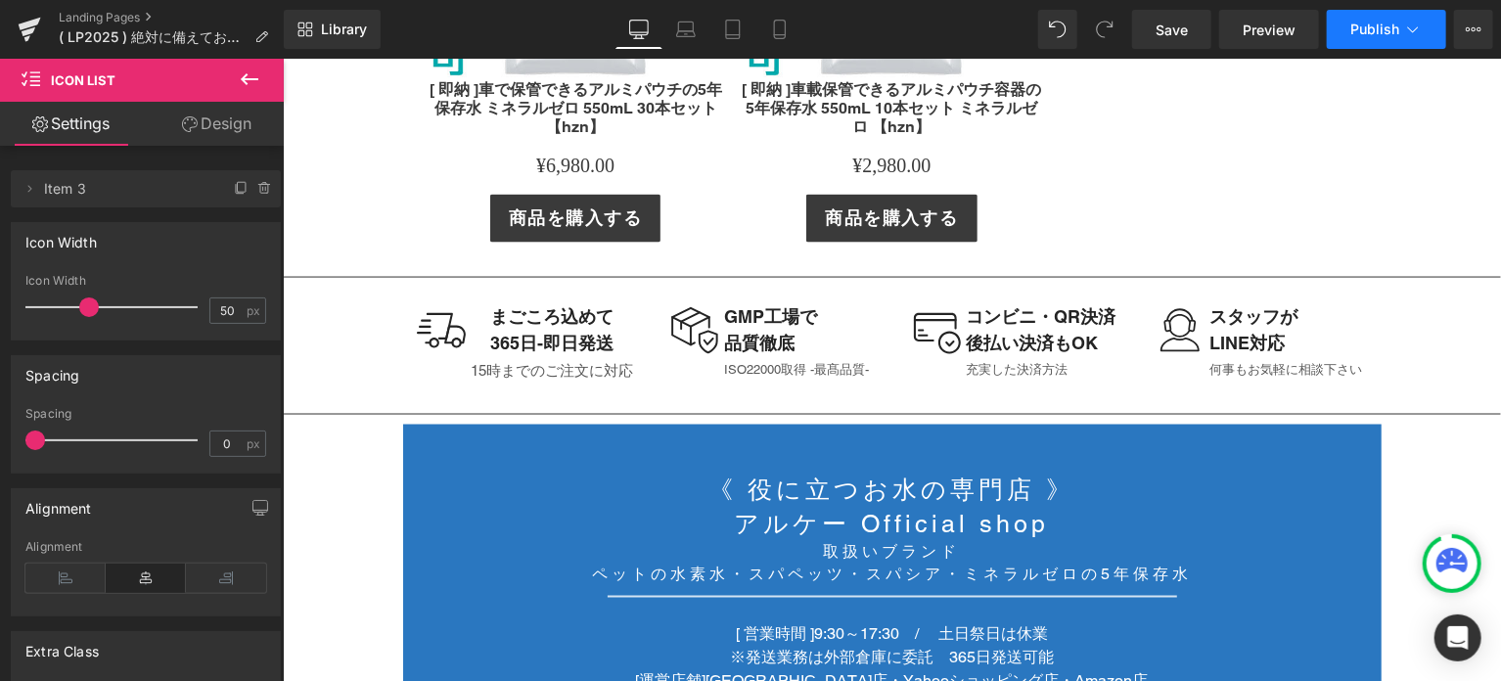
click at [1363, 43] on button "Publish" at bounding box center [1386, 29] width 119 height 39
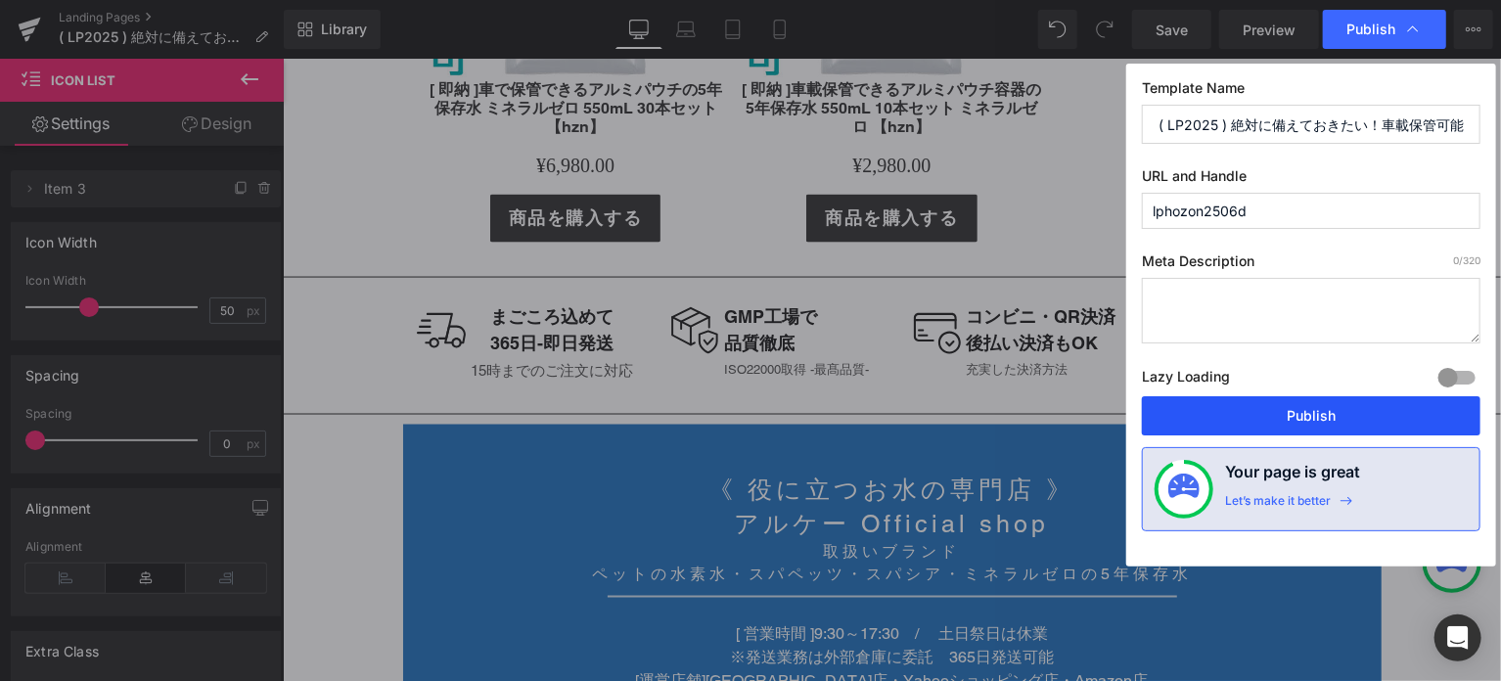
click at [1342, 413] on button "Publish" at bounding box center [1311, 415] width 339 height 39
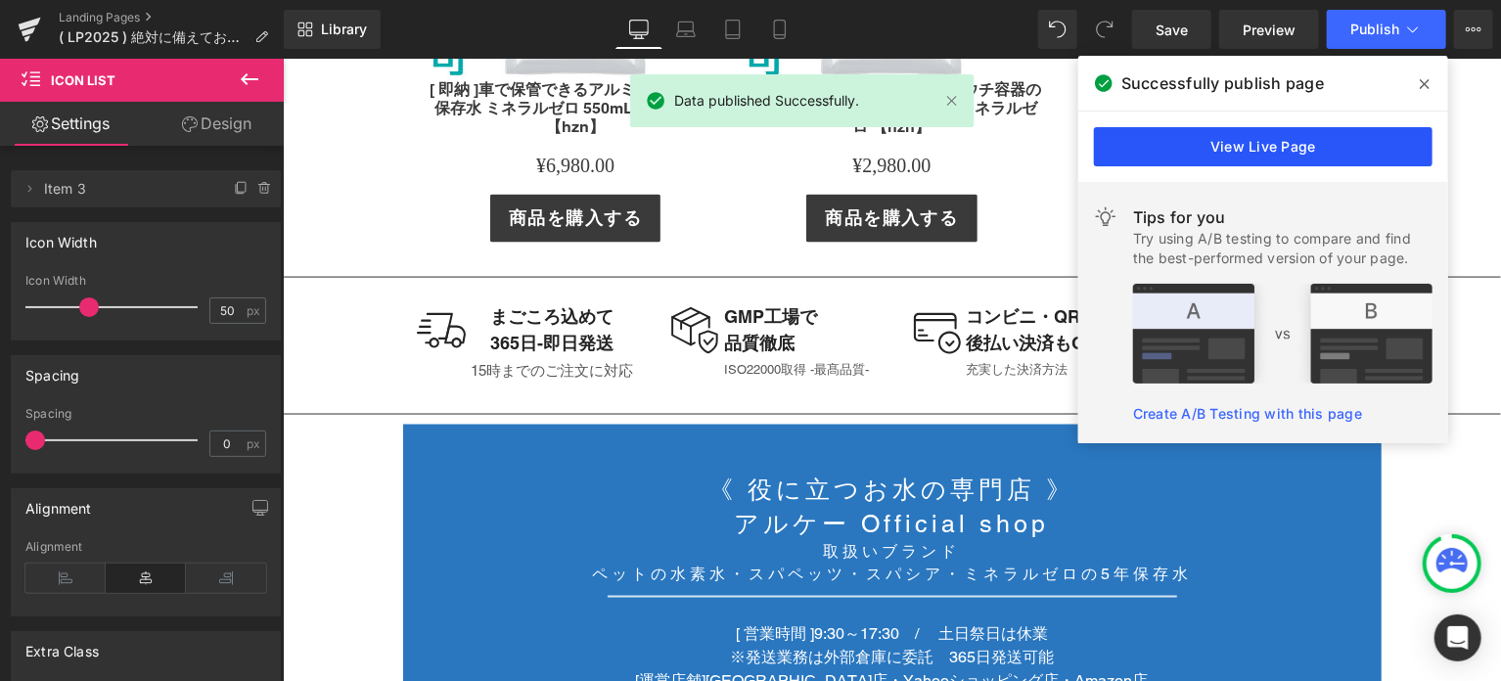
click at [1346, 156] on link "View Live Page" at bounding box center [1263, 146] width 339 height 39
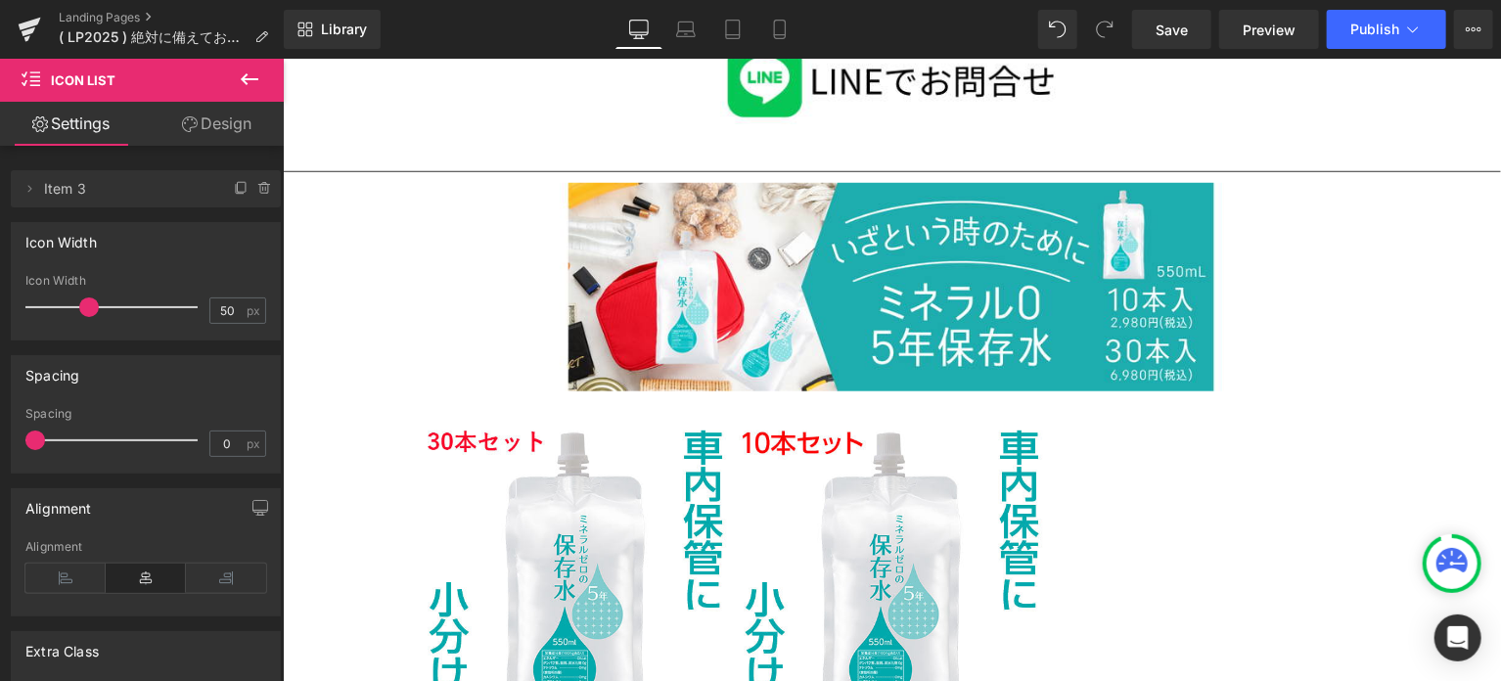
scroll to position [11253, 0]
